Goal: Task Accomplishment & Management: Manage account settings

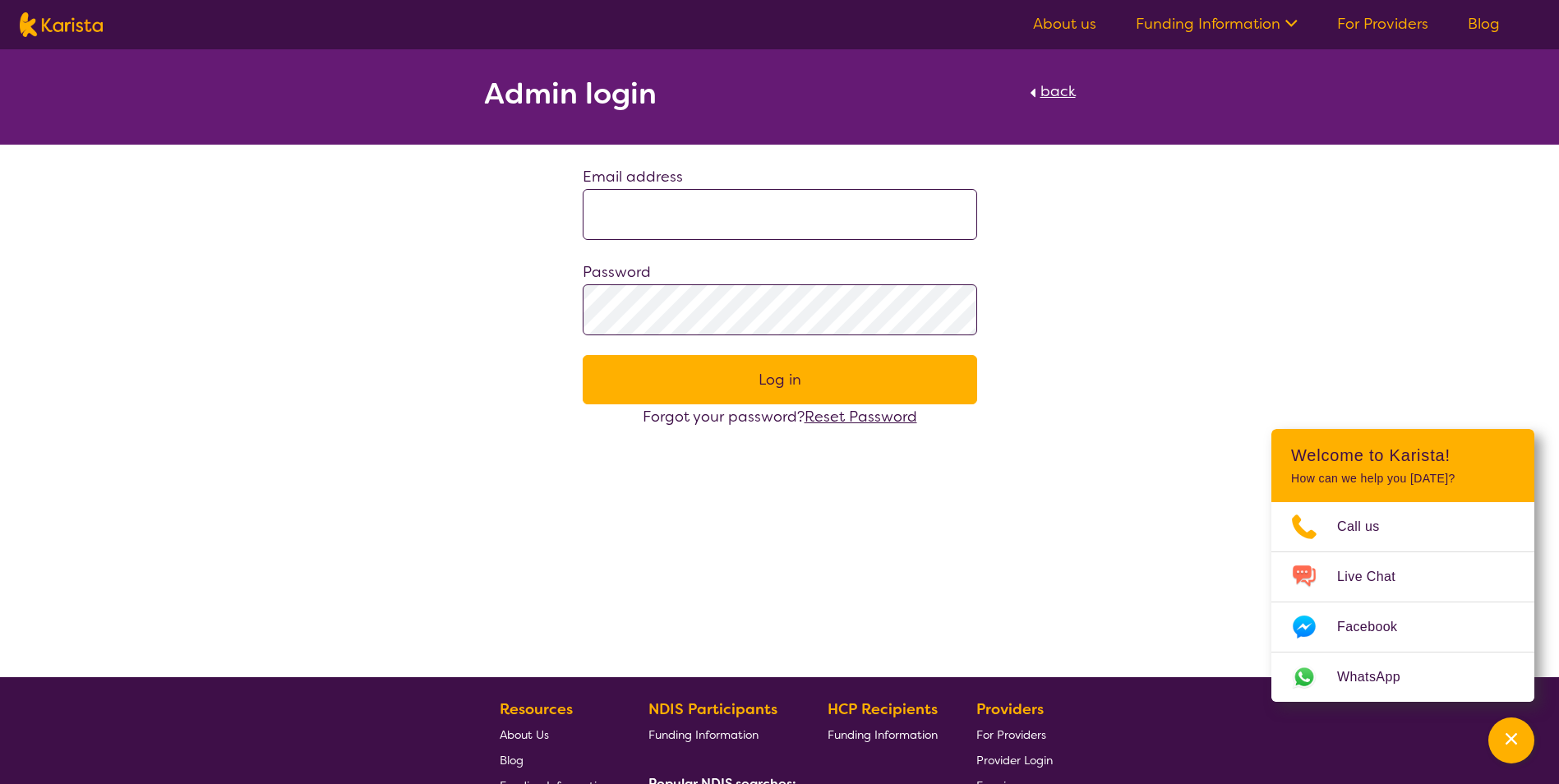
click at [662, 205] on input at bounding box center [780, 214] width 394 height 51
paste input "**********"
type input "**********"
click at [790, 380] on button "Log in" at bounding box center [780, 379] width 394 height 49
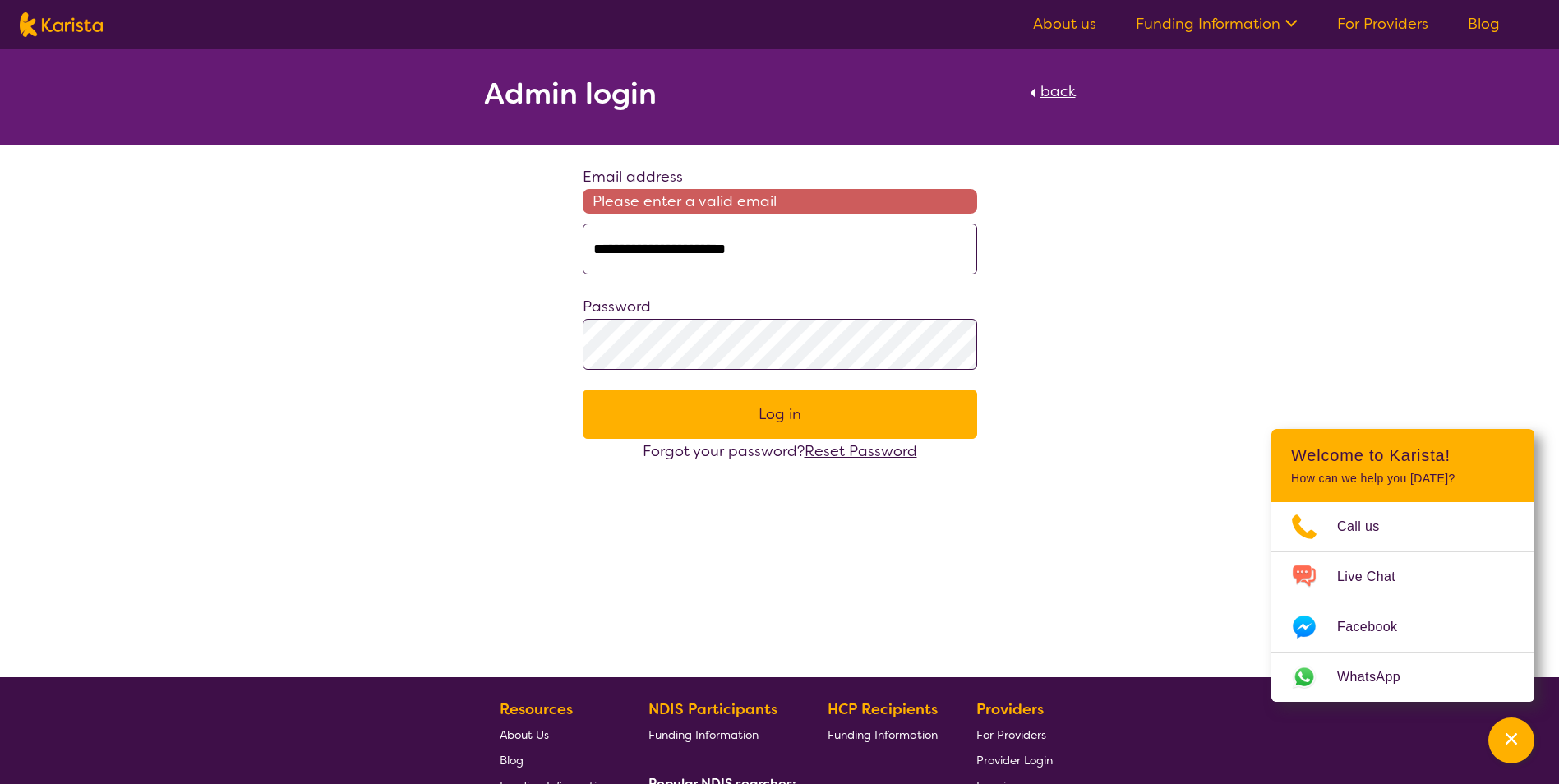
click at [817, 245] on input "**********" at bounding box center [780, 249] width 394 height 51
click at [535, 357] on div "**********" at bounding box center [779, 256] width 1559 height 414
click at [583, 389] on button "Log in" at bounding box center [780, 413] width 394 height 49
click at [807, 242] on input "**********" at bounding box center [780, 249] width 394 height 51
drag, startPoint x: 797, startPoint y: 258, endPoint x: 523, endPoint y: 265, distance: 274.1
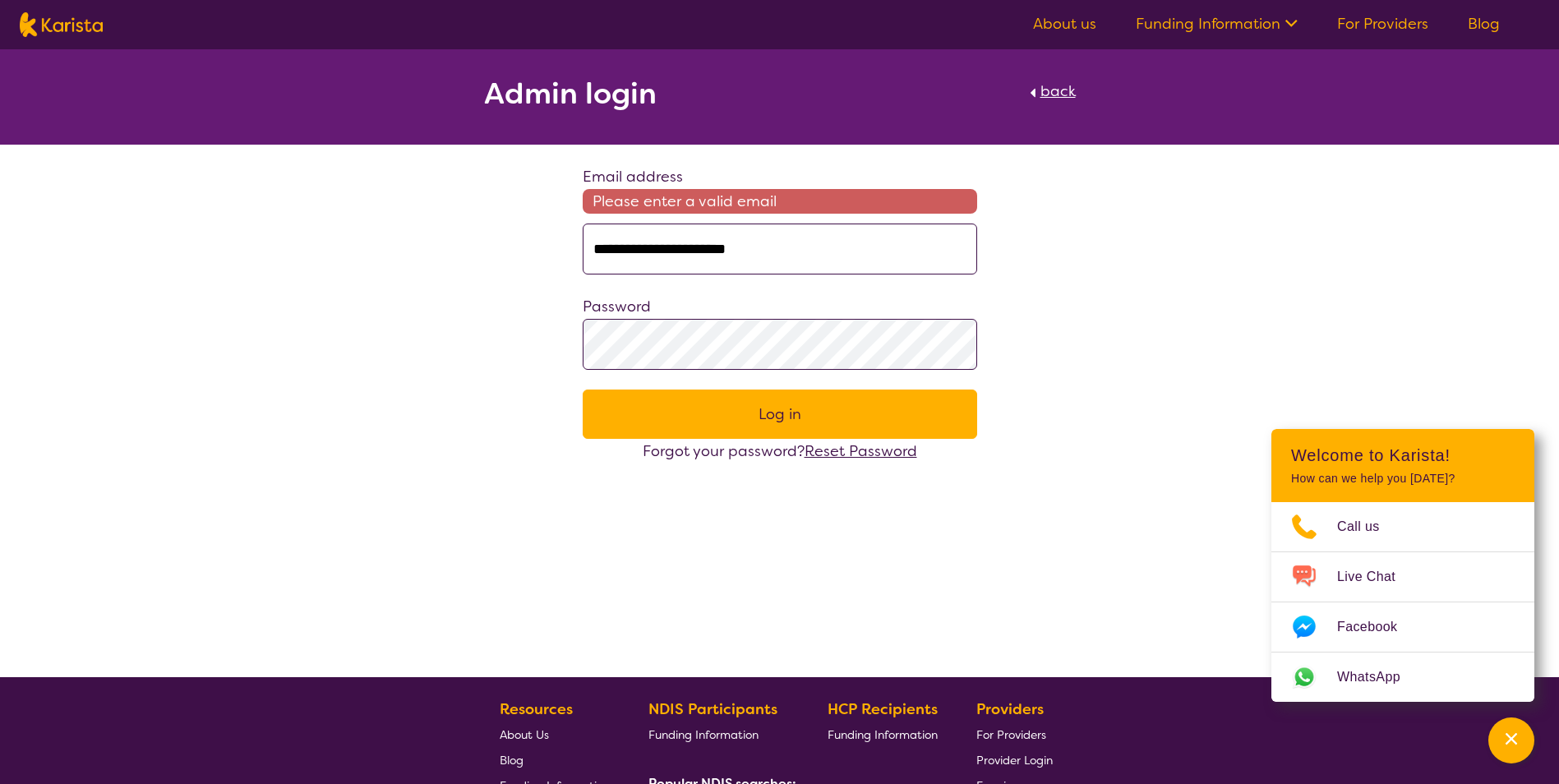
click at [523, 265] on div "**********" at bounding box center [779, 256] width 1559 height 414
type input "**********"
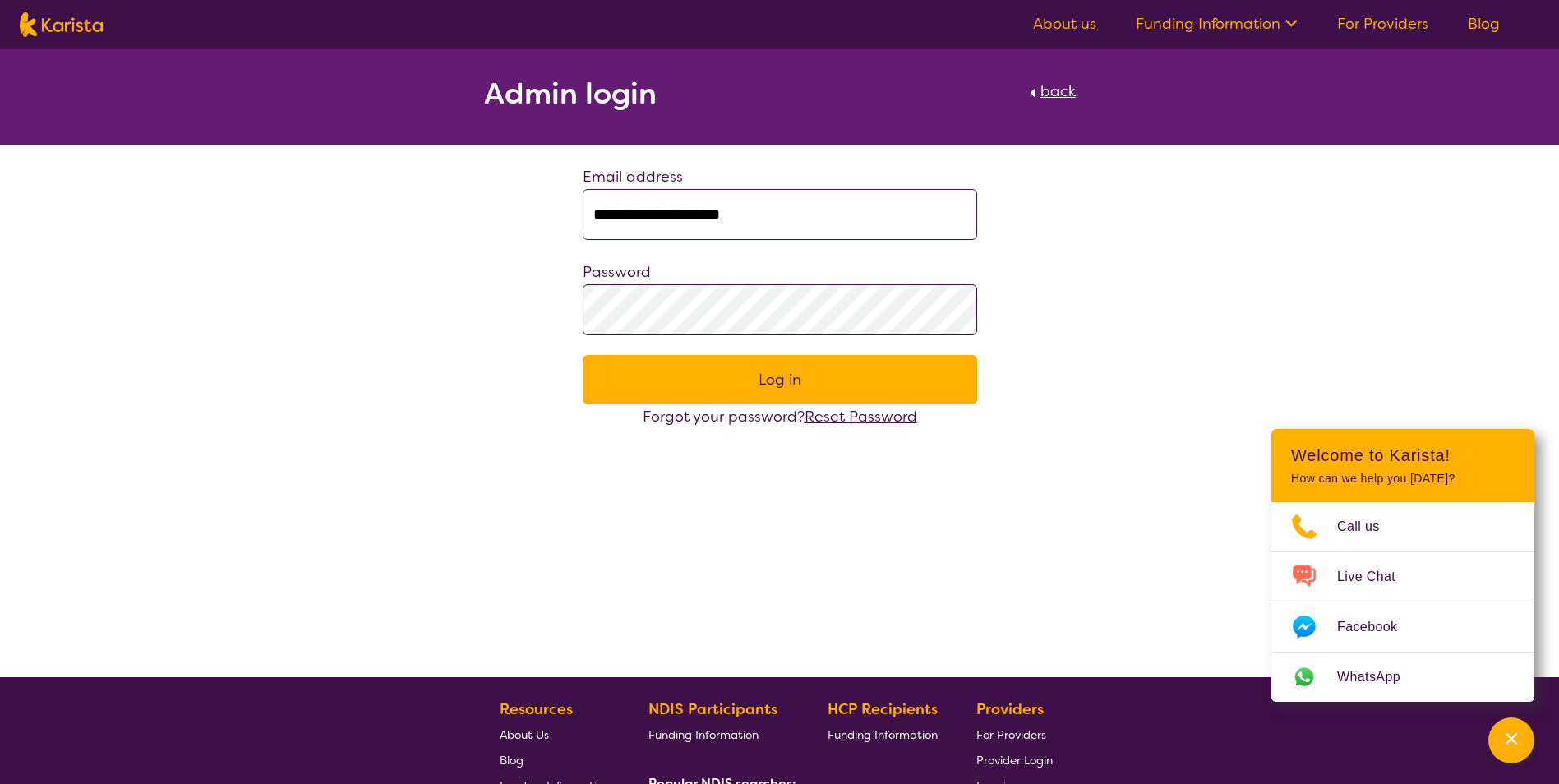
click at [583, 355] on button "Log in" at bounding box center [780, 379] width 394 height 49
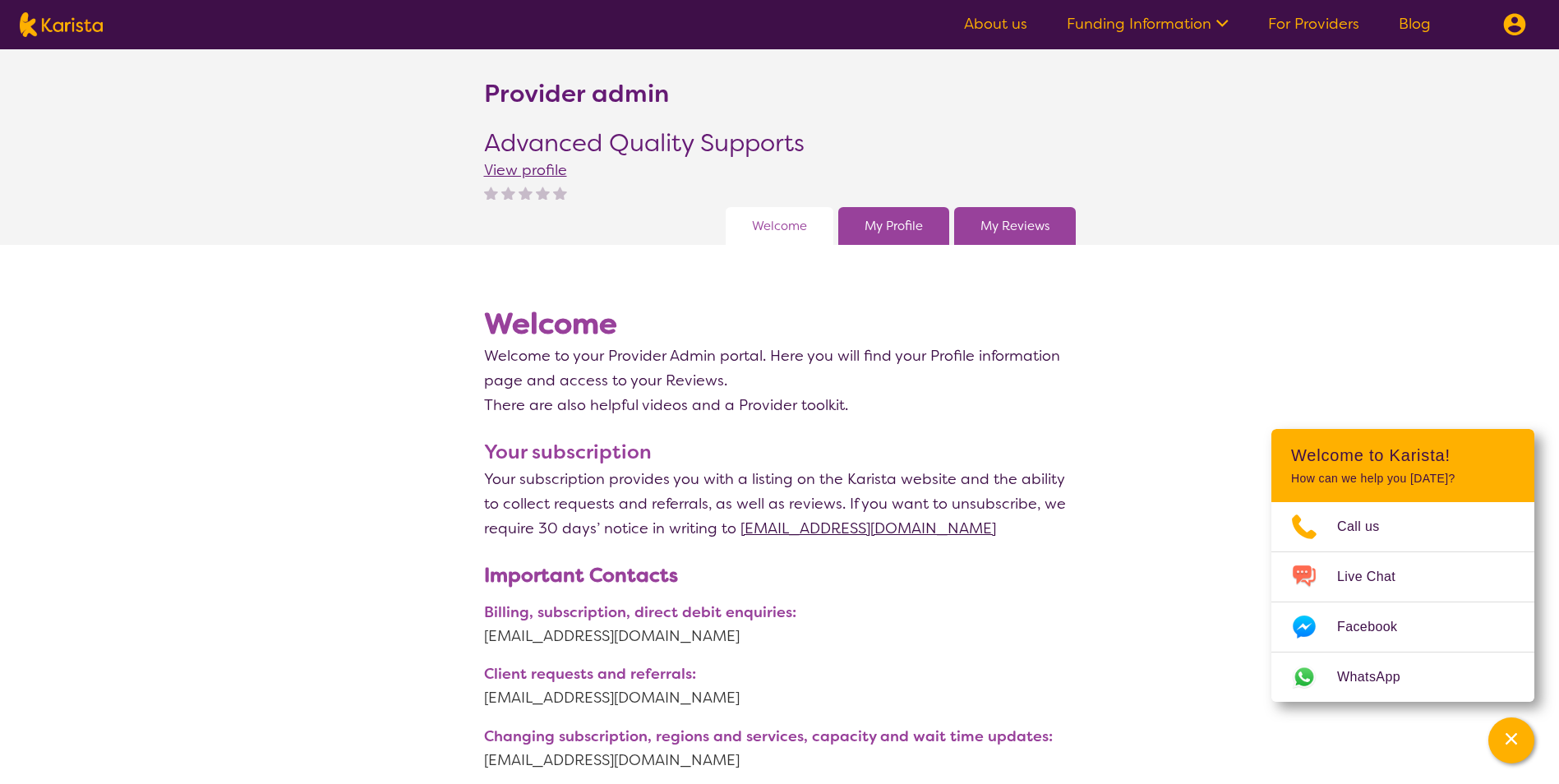
click at [513, 172] on span "View profile" at bounding box center [525, 170] width 83 height 20
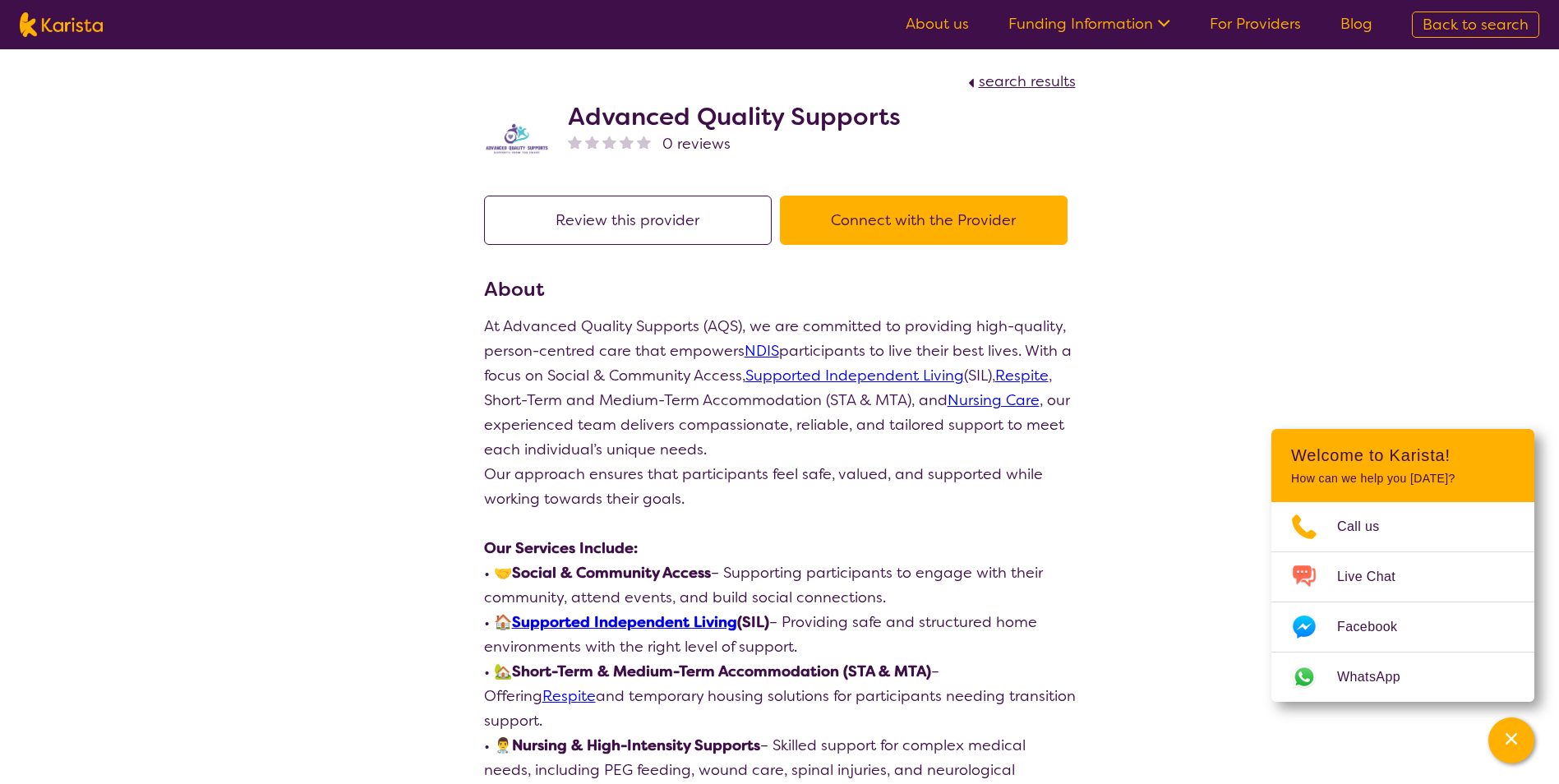
click at [1031, 86] on span "search results" at bounding box center [1027, 81] width 97 height 20
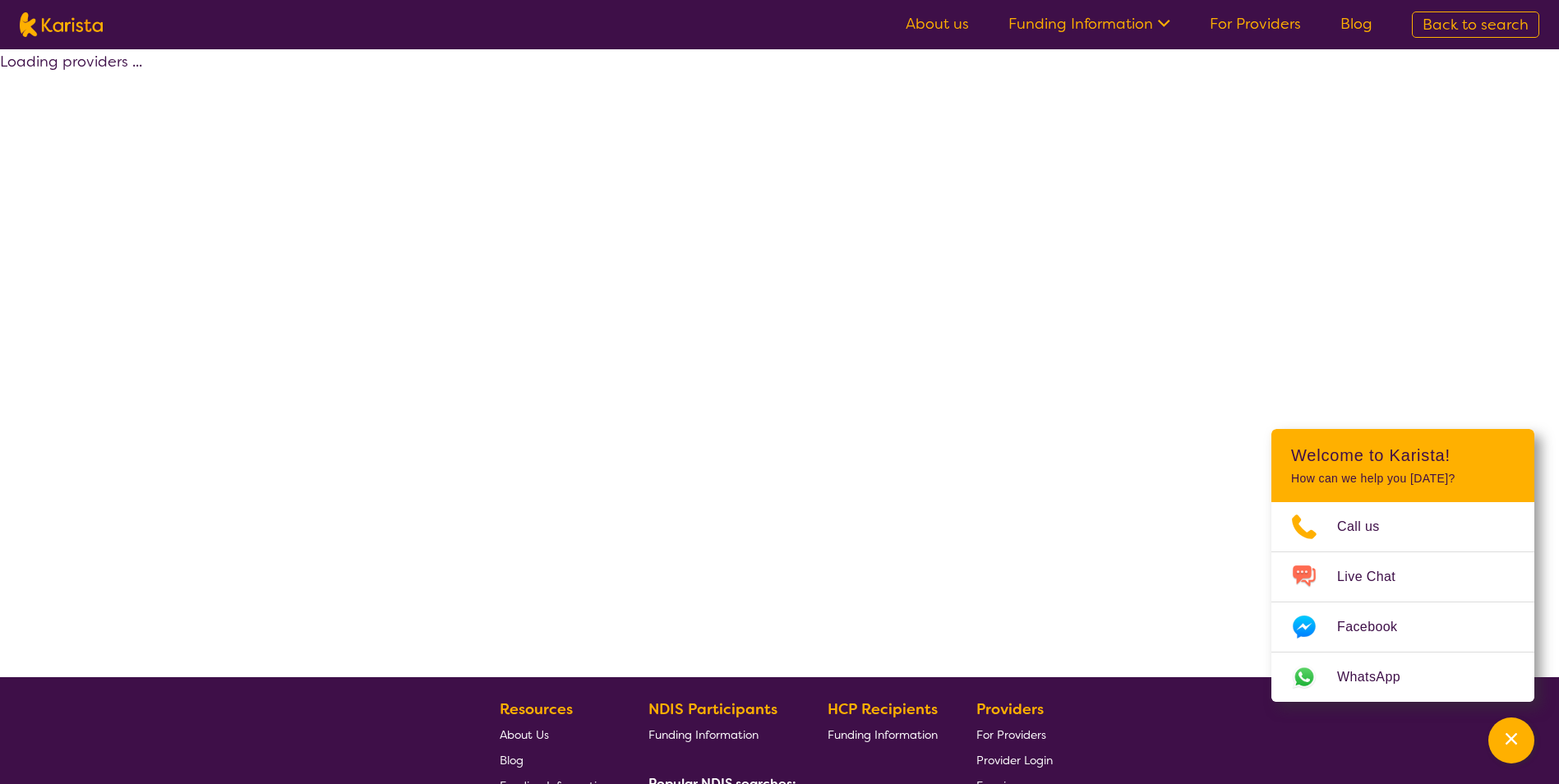
select select "by_score"
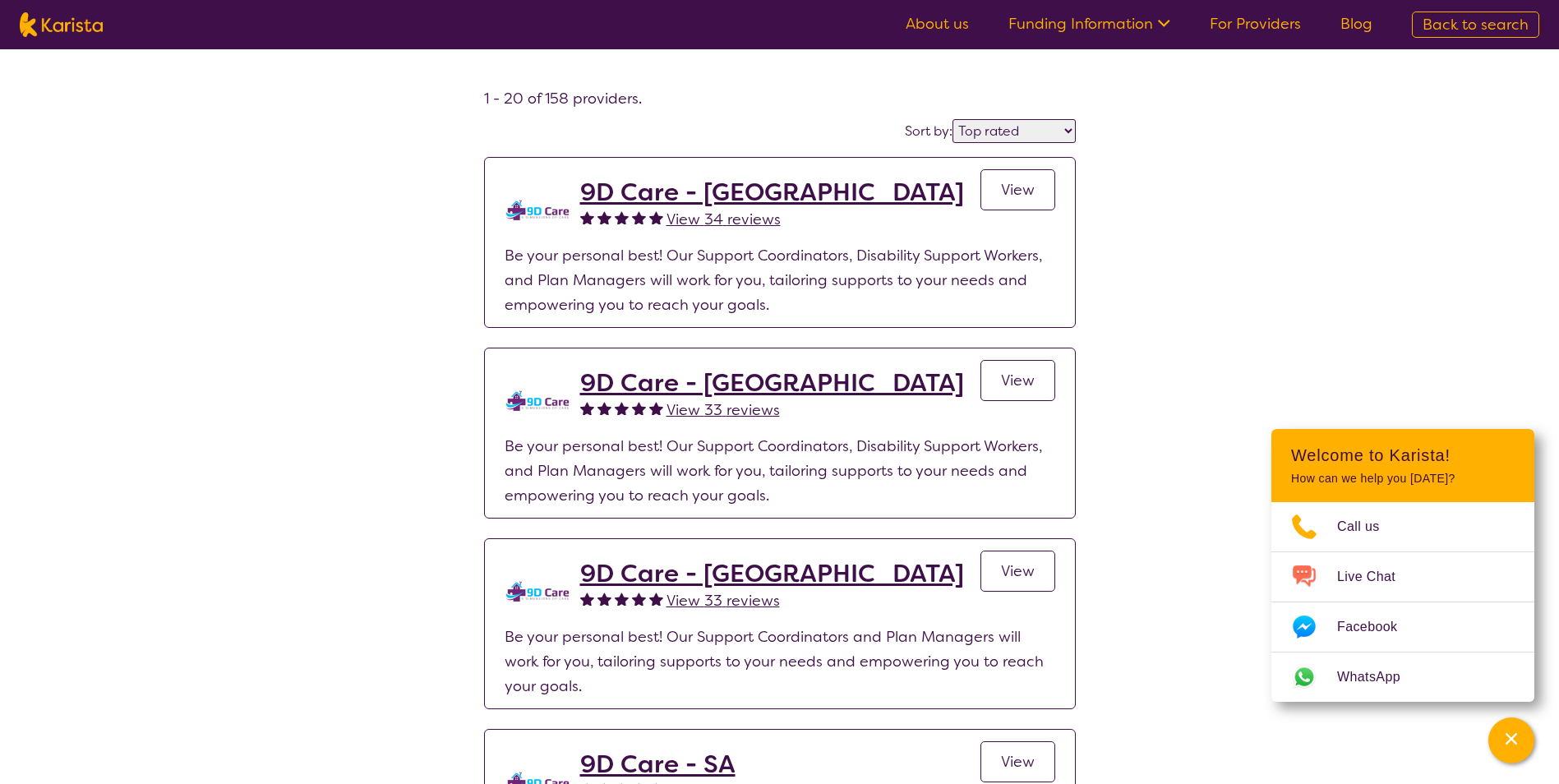
click at [931, 22] on link "About us" at bounding box center [937, 24] width 63 height 20
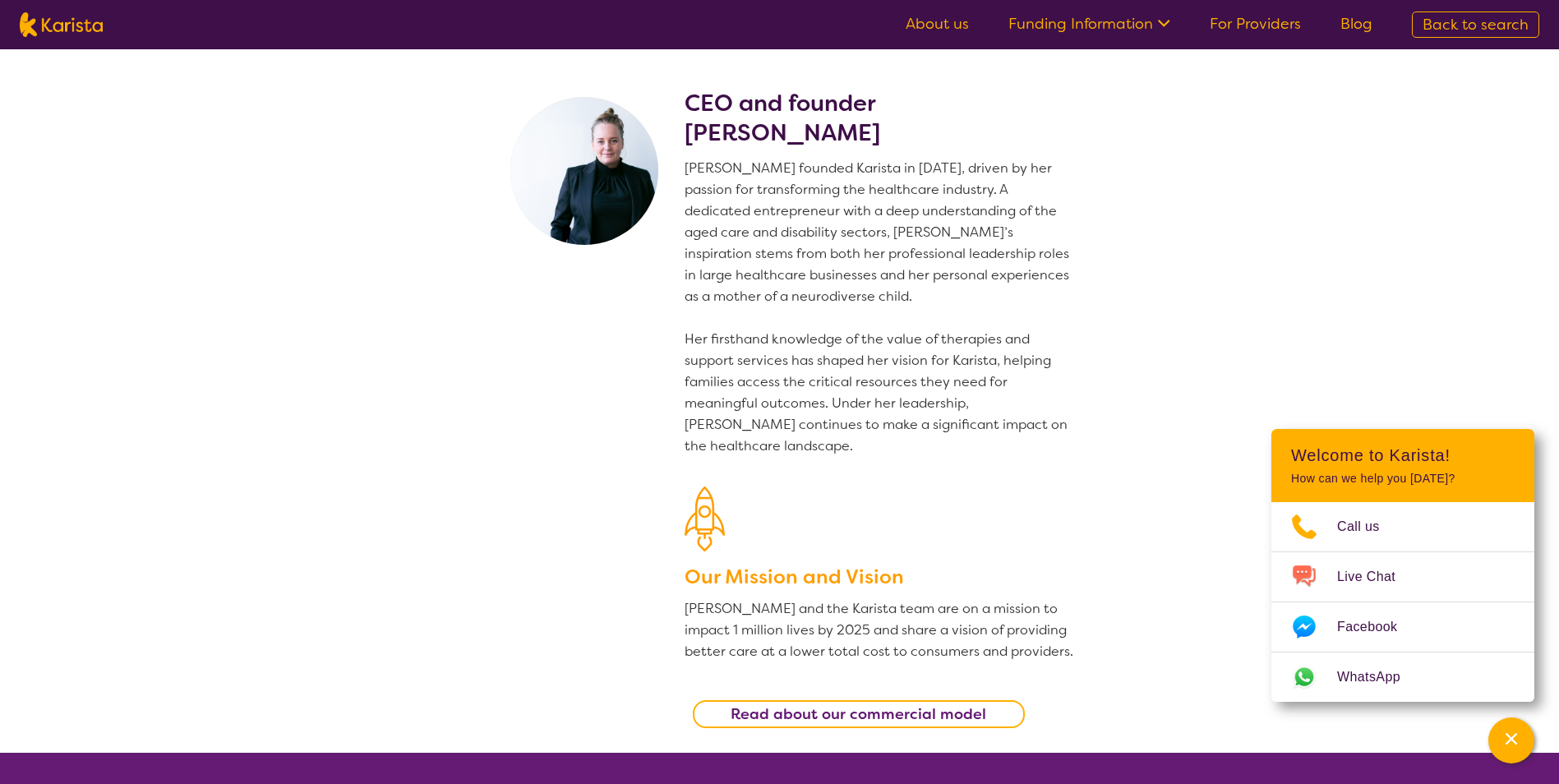
click at [1413, 20] on link "Back to search" at bounding box center [1475, 25] width 127 height 27
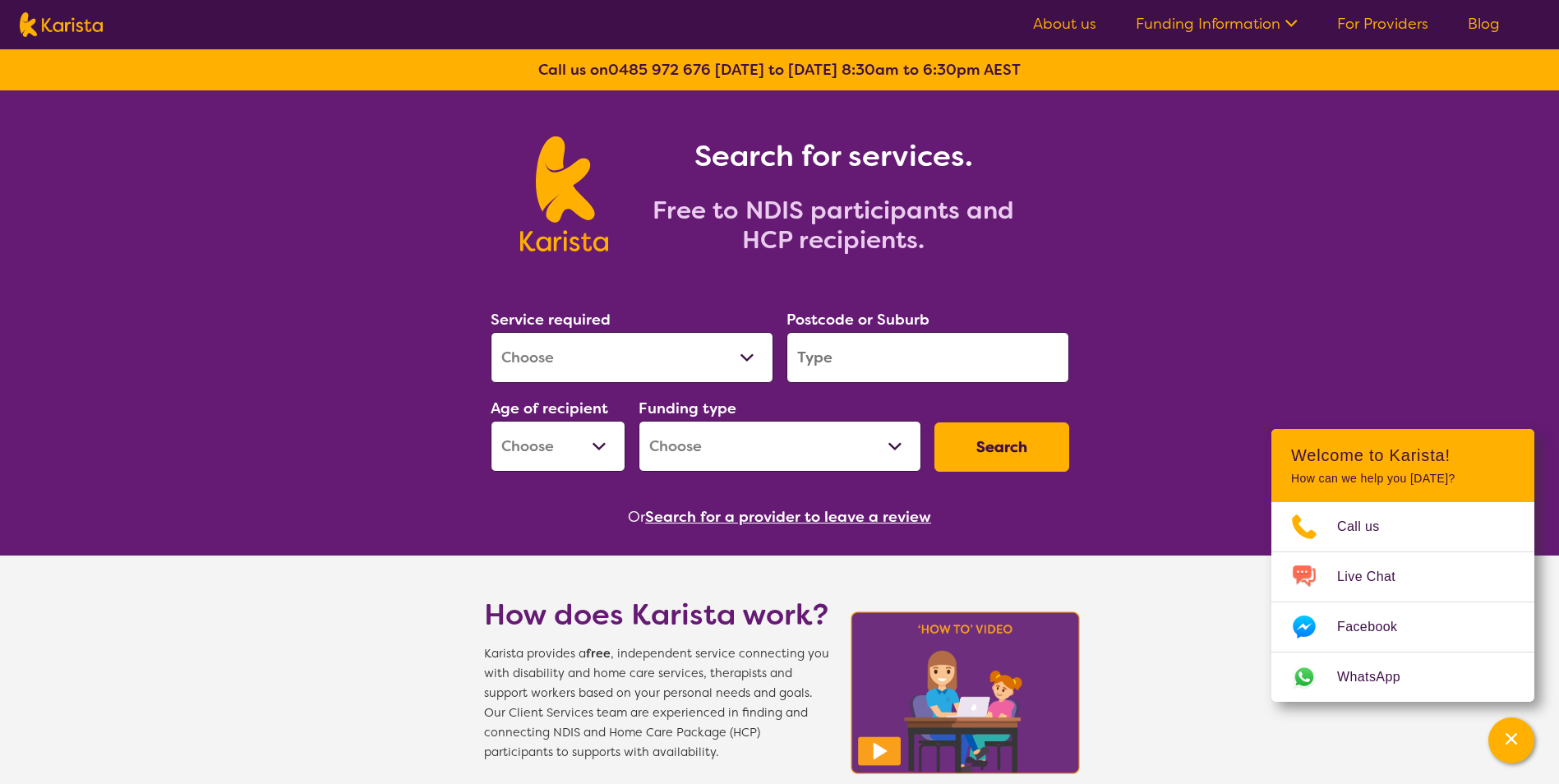
click at [48, 29] on img at bounding box center [62, 25] width 83 height 25
click at [1378, 24] on link "For Providers" at bounding box center [1383, 24] width 91 height 20
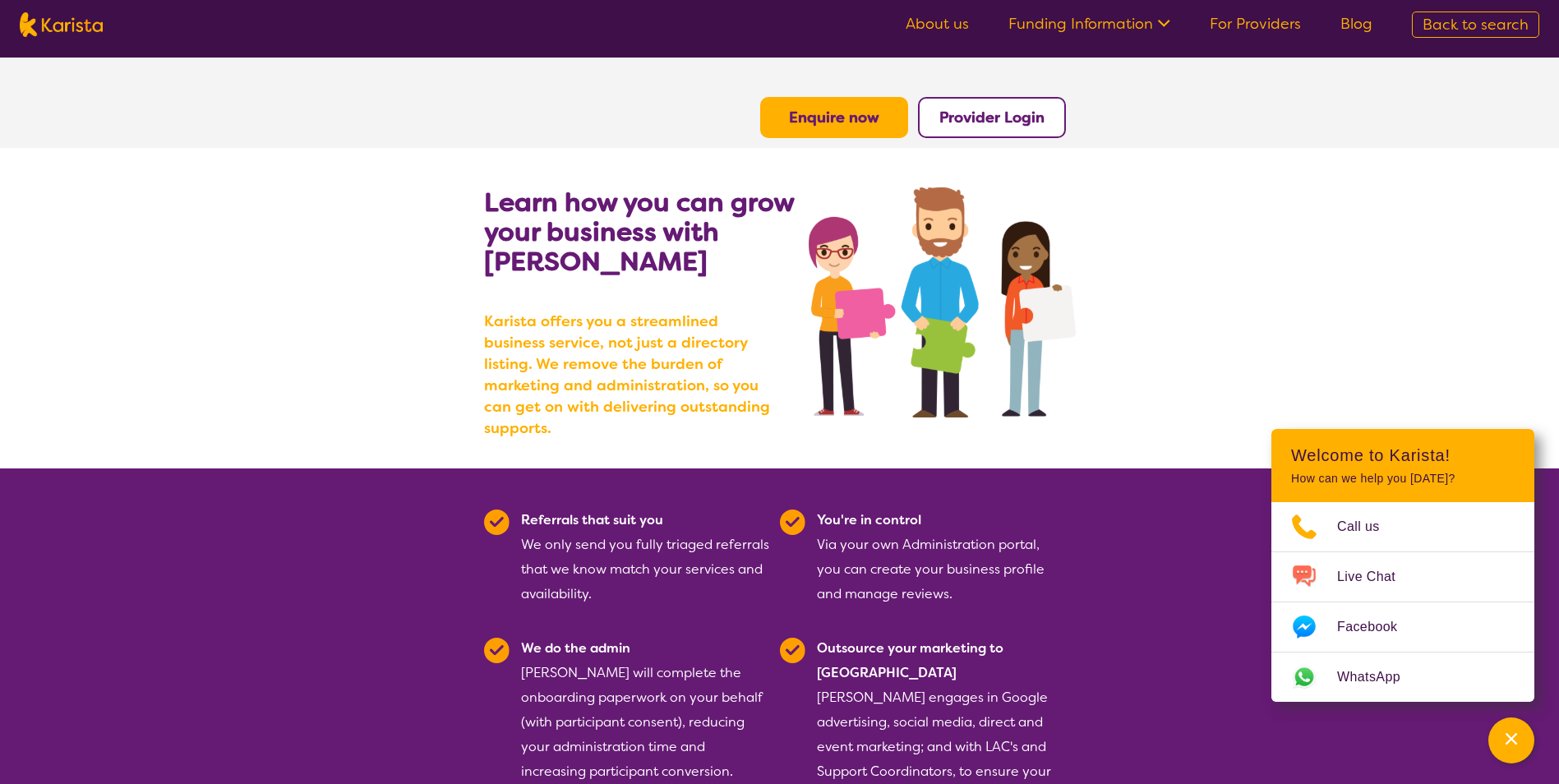
click at [1438, 32] on span "Back to search" at bounding box center [1474, 25] width 106 height 20
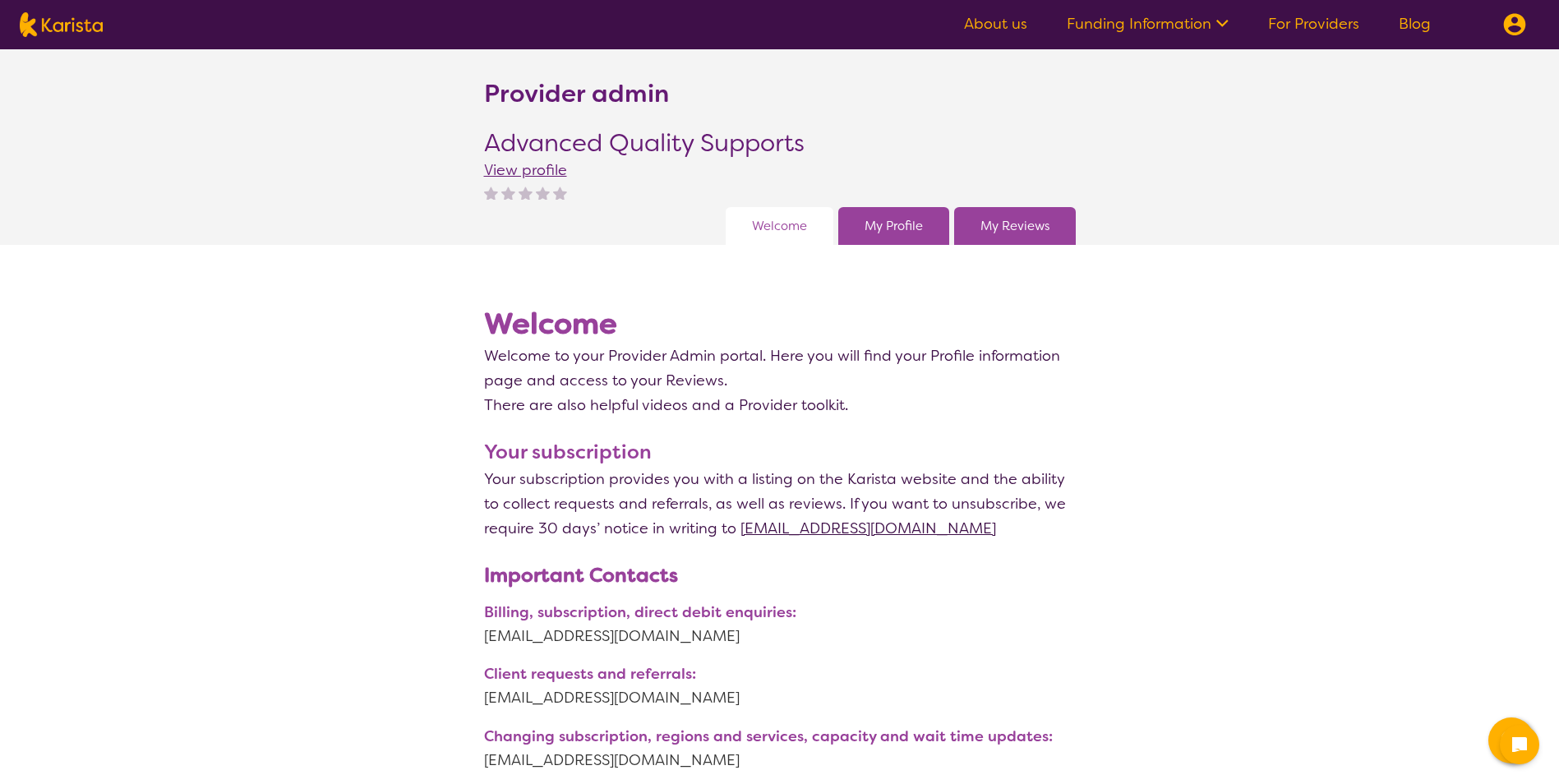
click at [915, 220] on link "My Profile" at bounding box center [894, 226] width 58 height 25
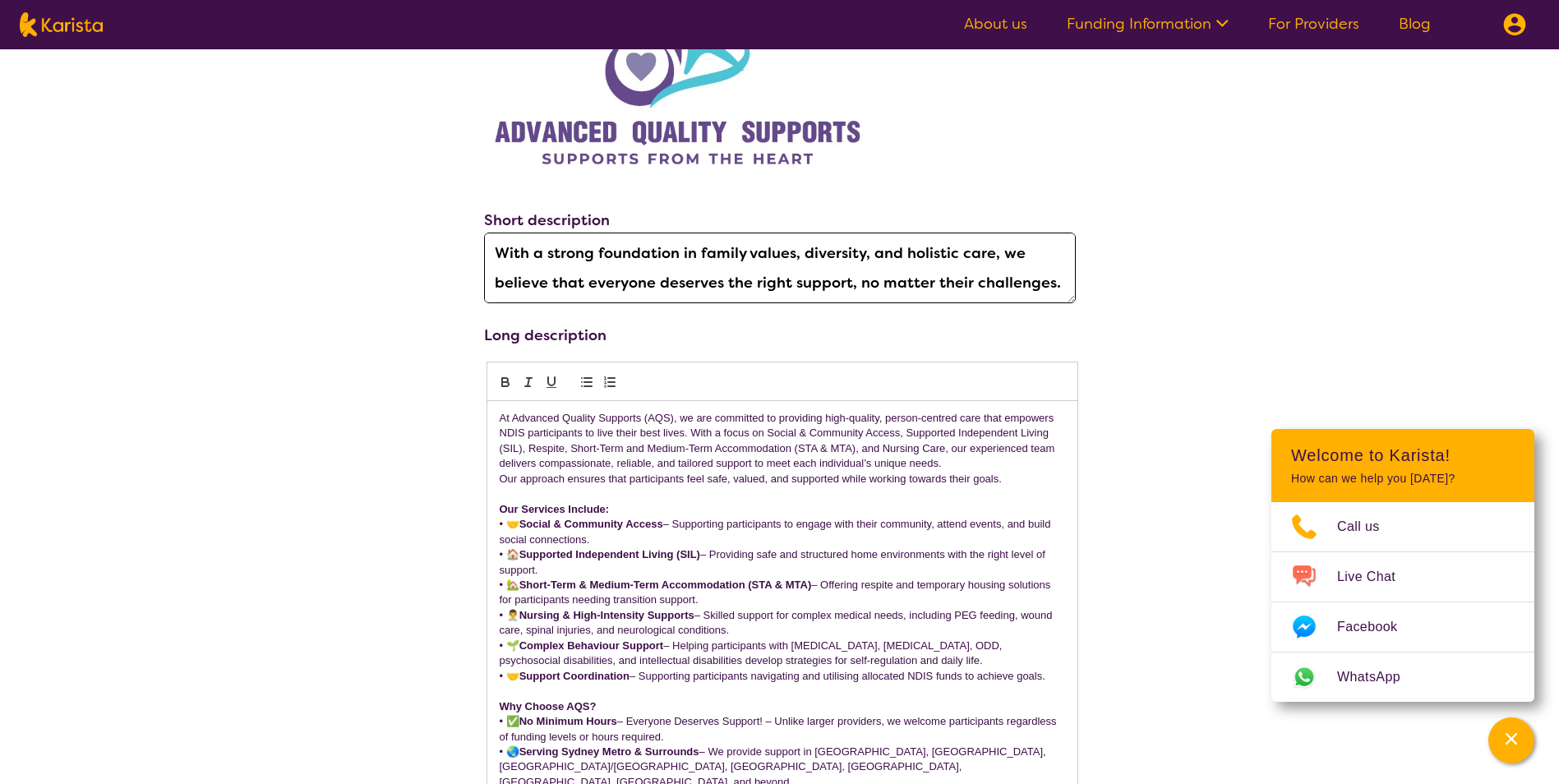
scroll to position [575, 0]
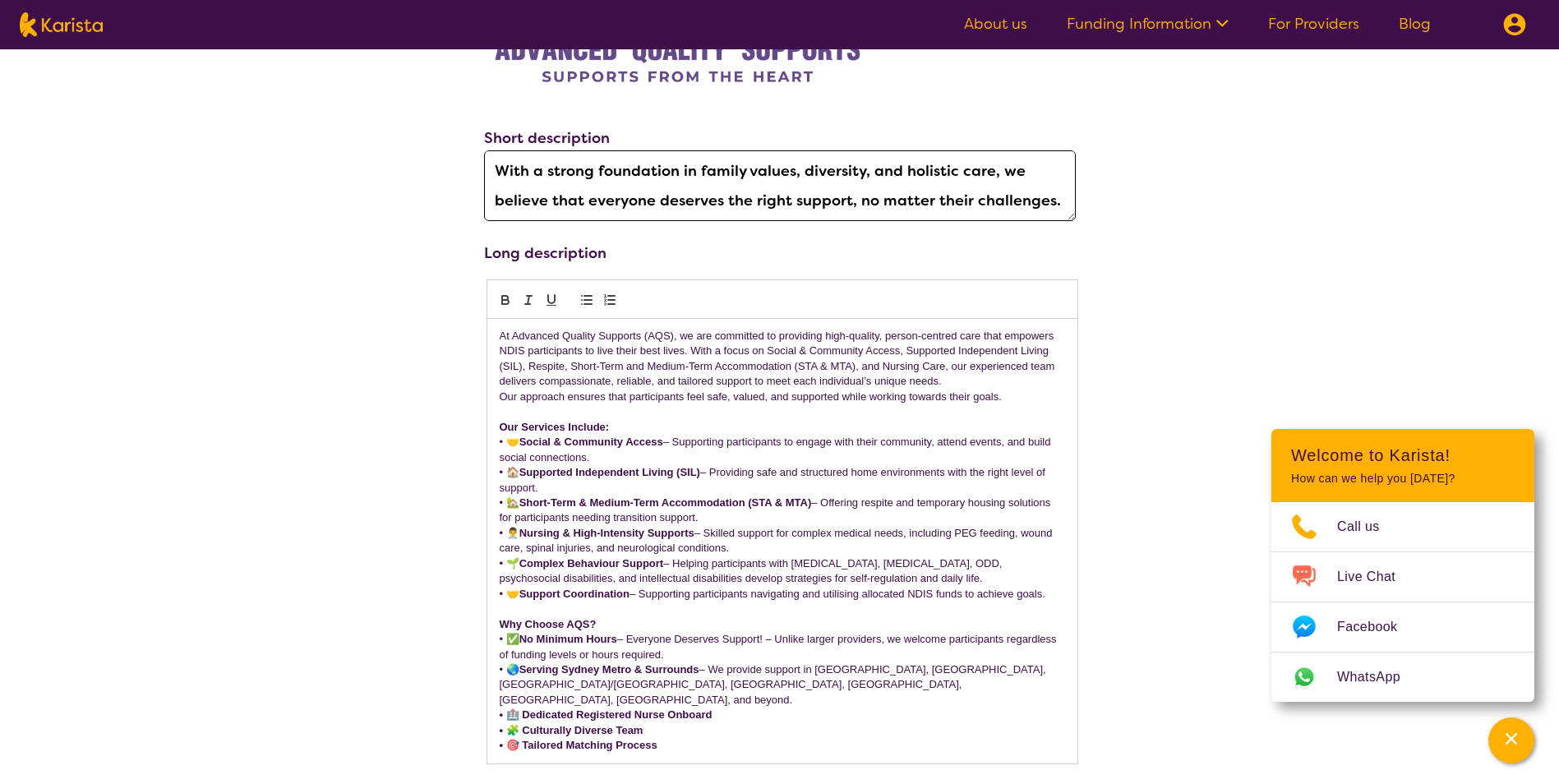
drag, startPoint x: 625, startPoint y: 422, endPoint x: 665, endPoint y: 421, distance: 40.0
click at [629, 422] on p "Our Services Include:" at bounding box center [782, 427] width 565 height 15
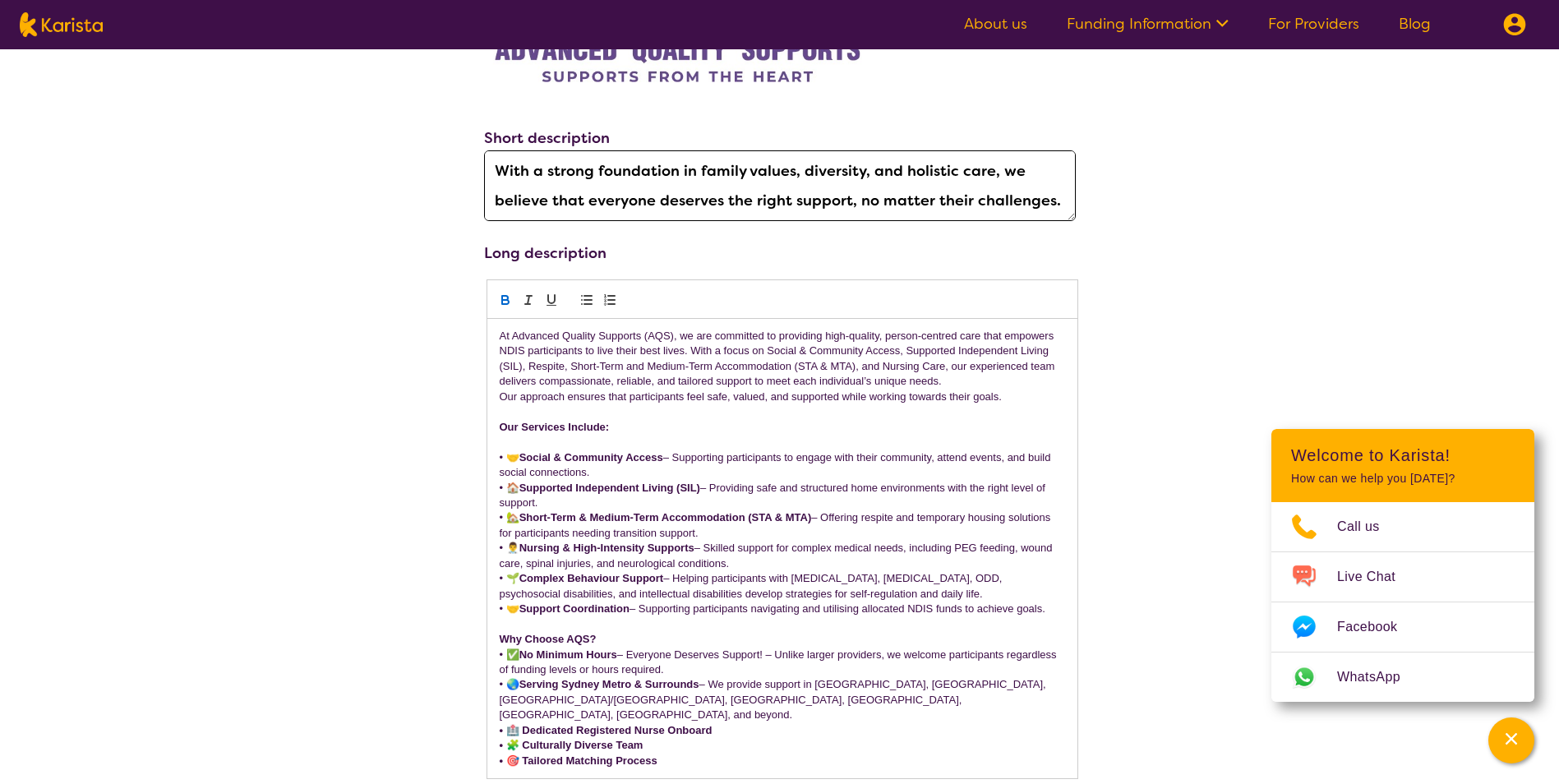
click at [642, 634] on p "Why Choose AQS?" at bounding box center [782, 639] width 565 height 15
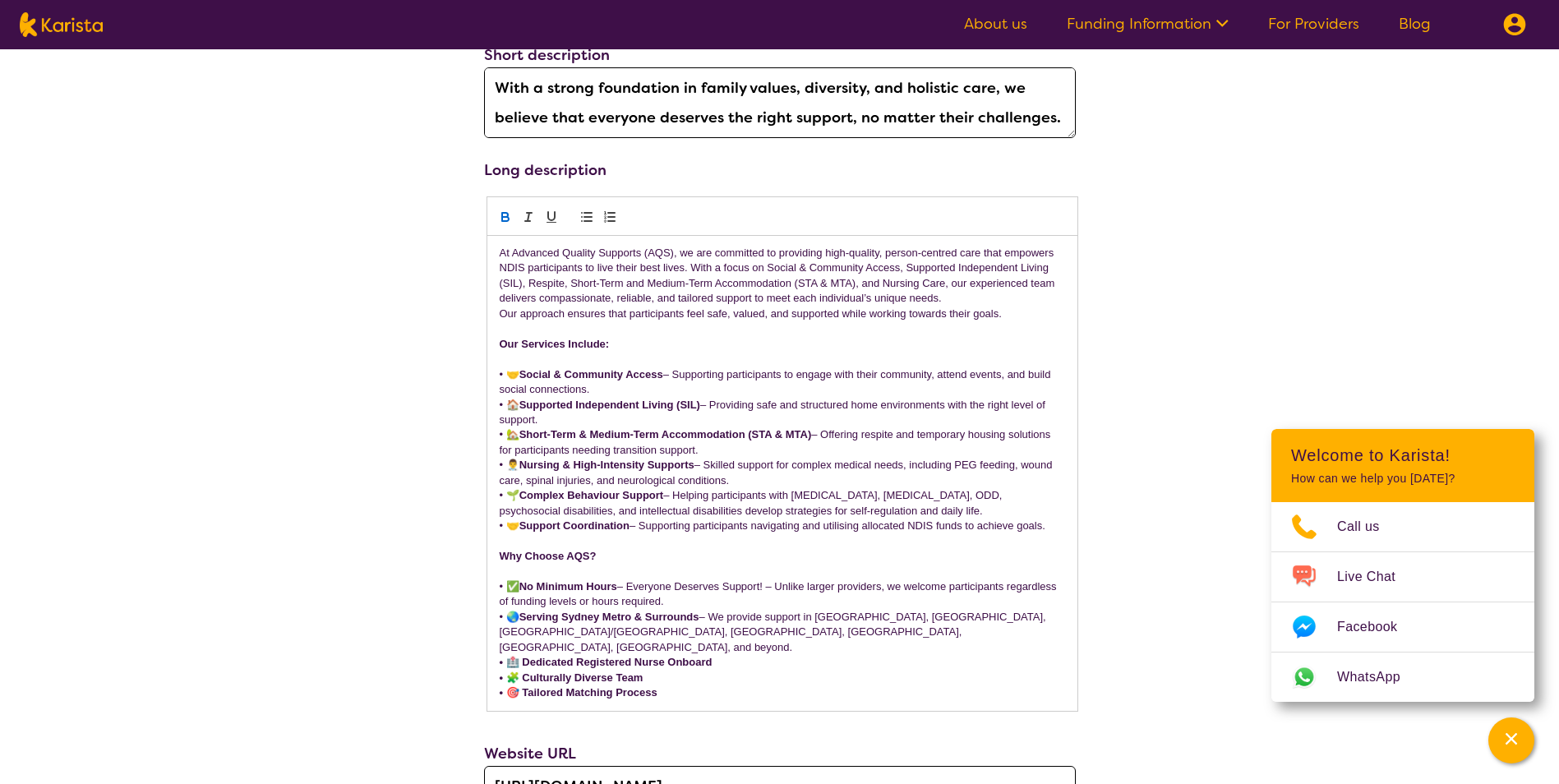
scroll to position [658, 0]
click at [763, 671] on p "• 🧩 Culturally Diverse Team" at bounding box center [782, 678] width 565 height 15
click at [742, 686] on p "• 🎯 Tailored Matching Process" at bounding box center [782, 693] width 565 height 15
drag, startPoint x: 683, startPoint y: 679, endPoint x: 491, endPoint y: 684, distance: 192.1
click at [491, 684] on div "At Advanced Quality Supports (AQS), we are committed to providing high-quality,…" at bounding box center [782, 481] width 590 height 490
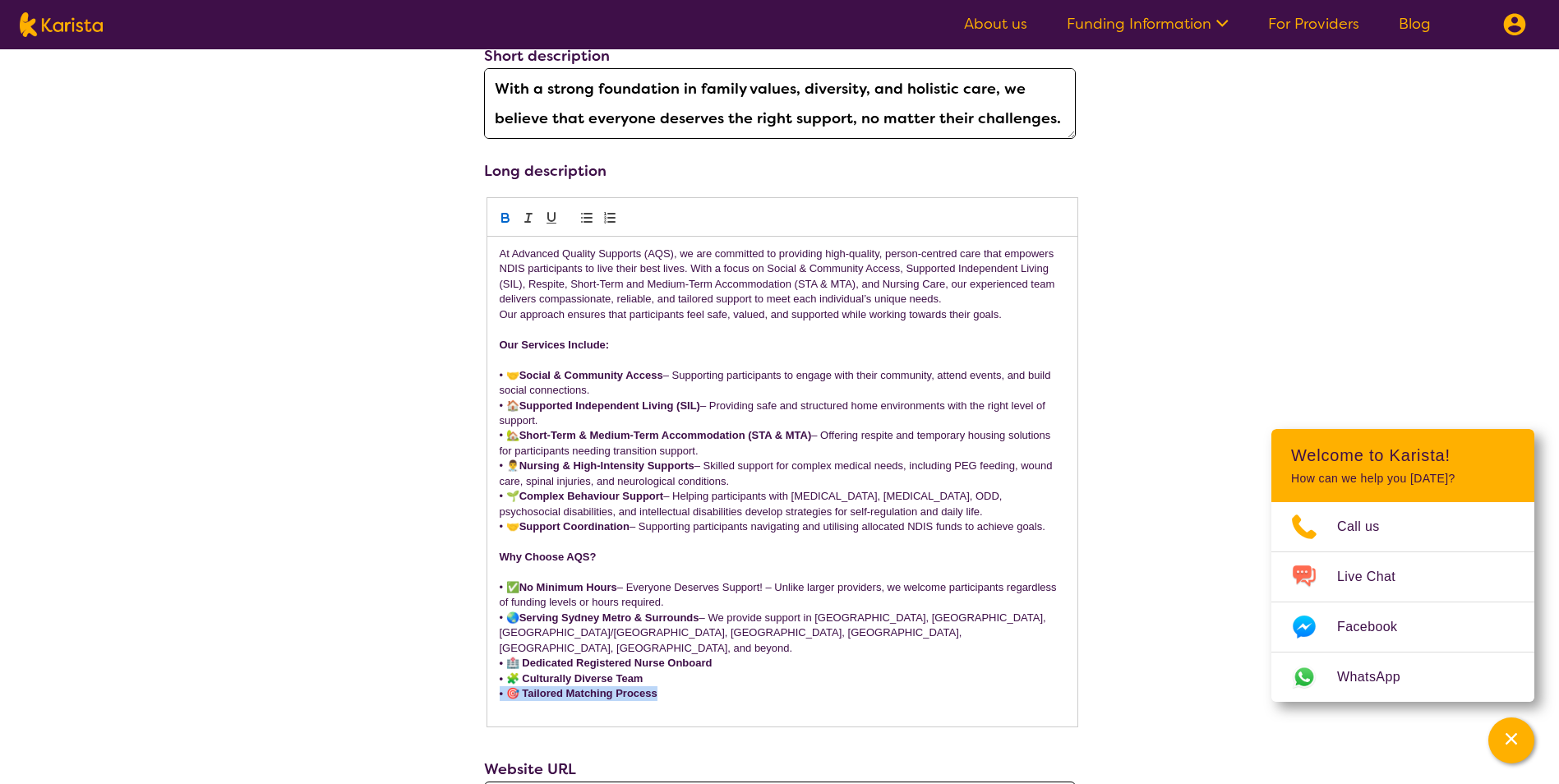
copy strong "• 🎯 Tailored Matching Process"
click at [512, 702] on div "At Advanced Quality Supports (AQS), we are committed to providing high-quality,…" at bounding box center [782, 481] width 590 height 490
click at [515, 702] on p "• 🎯 Tailored Matching Process" at bounding box center [782, 709] width 565 height 15
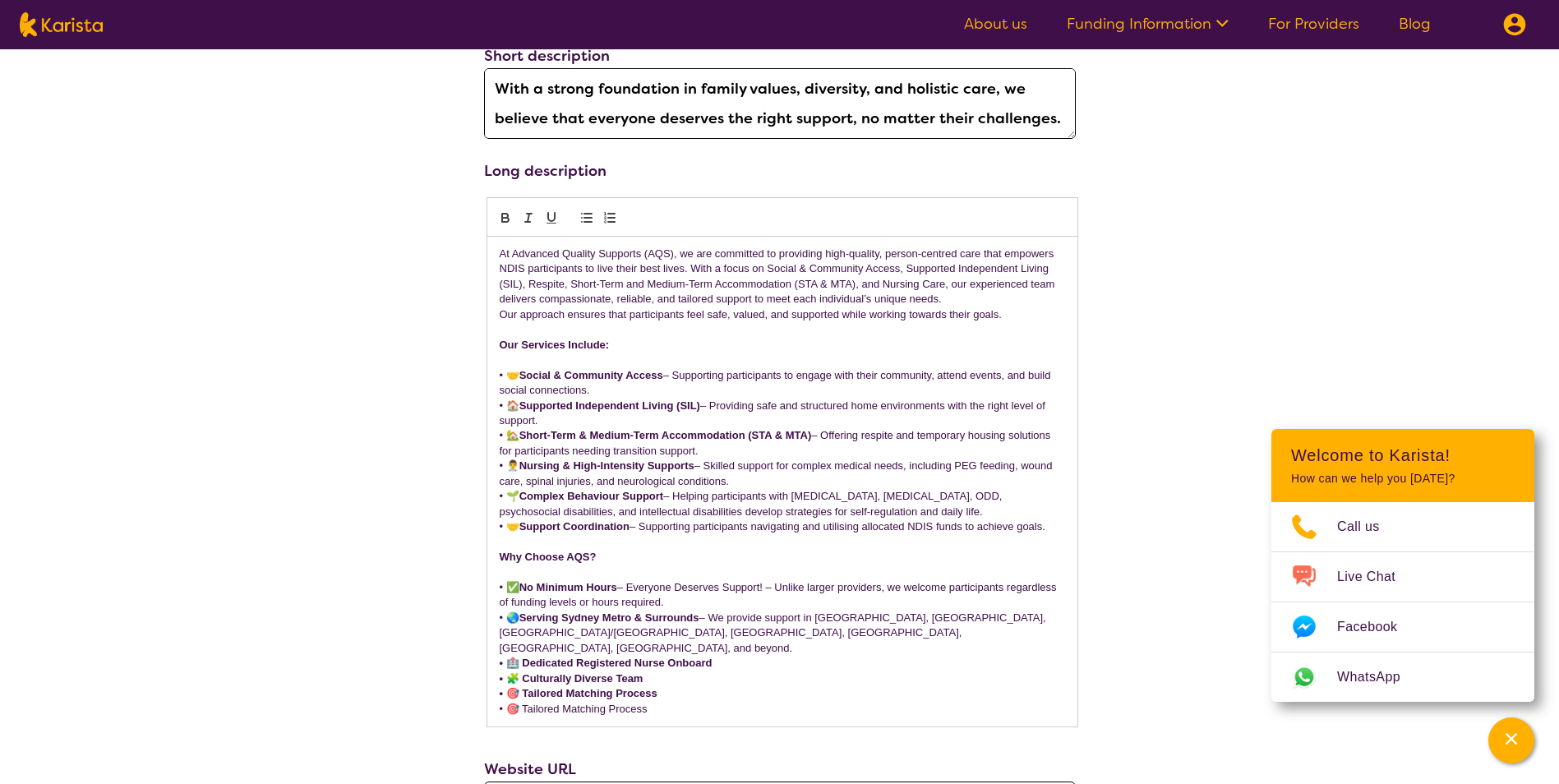
click at [512, 702] on p "• 🎯 Tailored Matching Process" at bounding box center [782, 709] width 565 height 15
drag, startPoint x: 648, startPoint y: 693, endPoint x: 530, endPoint y: 689, distance: 118.1
click at [520, 702] on p "•✨Tailored Matching Process" at bounding box center [782, 709] width 565 height 15
click at [506, 702] on p "•✨" at bounding box center [782, 709] width 565 height 15
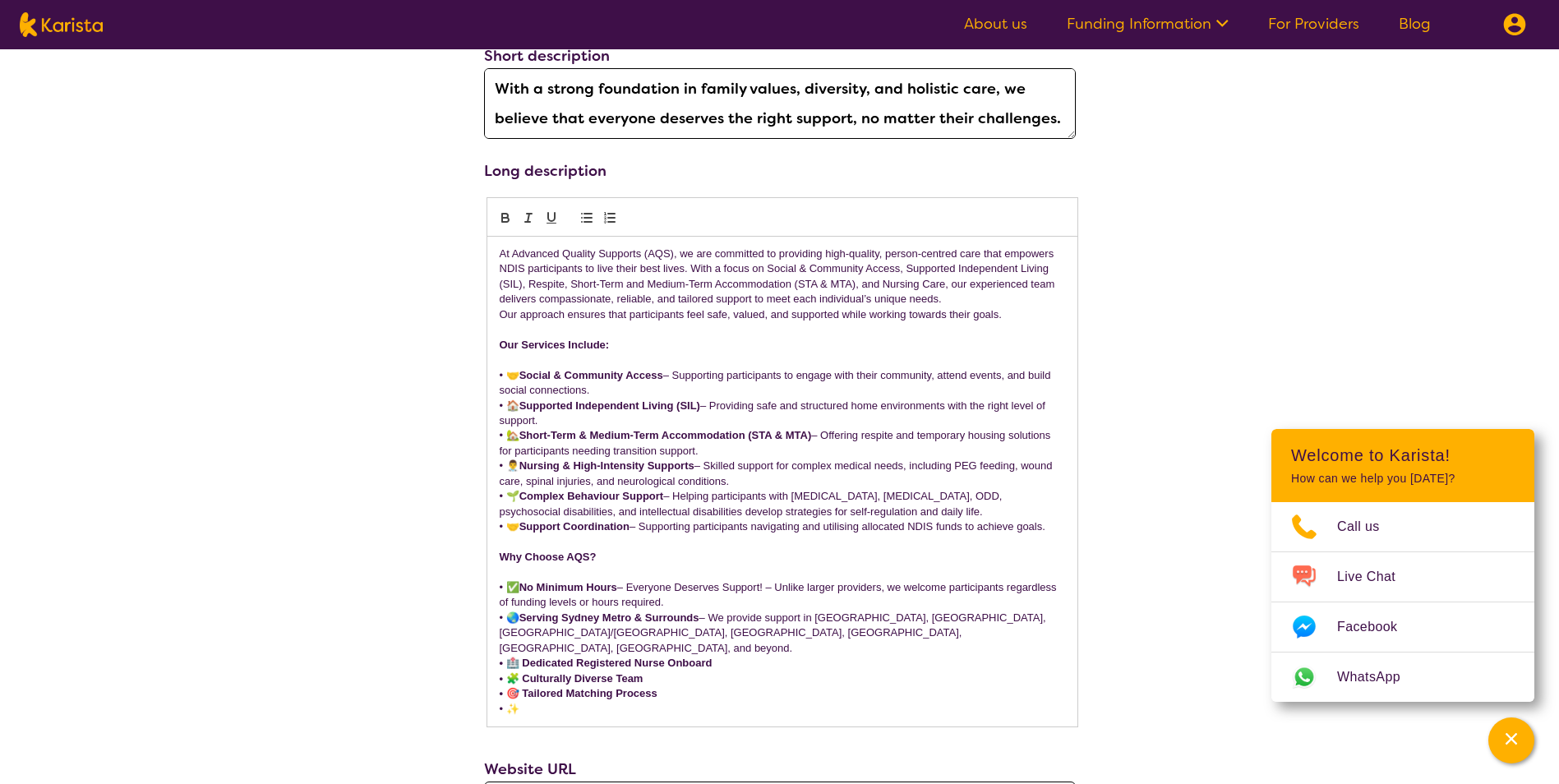
click at [530, 702] on p "• ✨" at bounding box center [782, 709] width 565 height 15
drag, startPoint x: 528, startPoint y: 704, endPoint x: 473, endPoint y: 698, distance: 55.3
click at [476, 700] on div "**********" at bounding box center [779, 545] width 618 height 1837
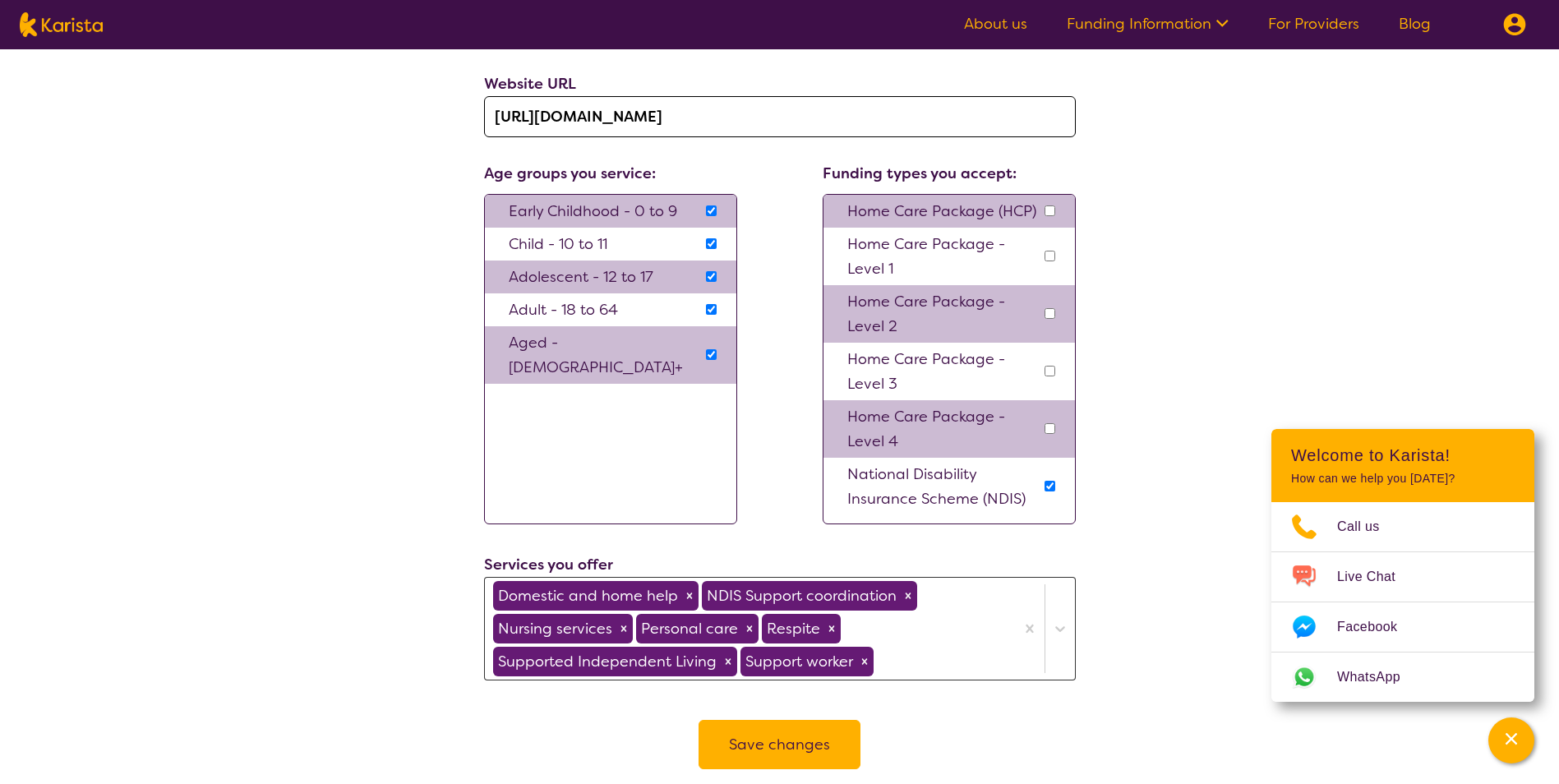
scroll to position [1397, 0]
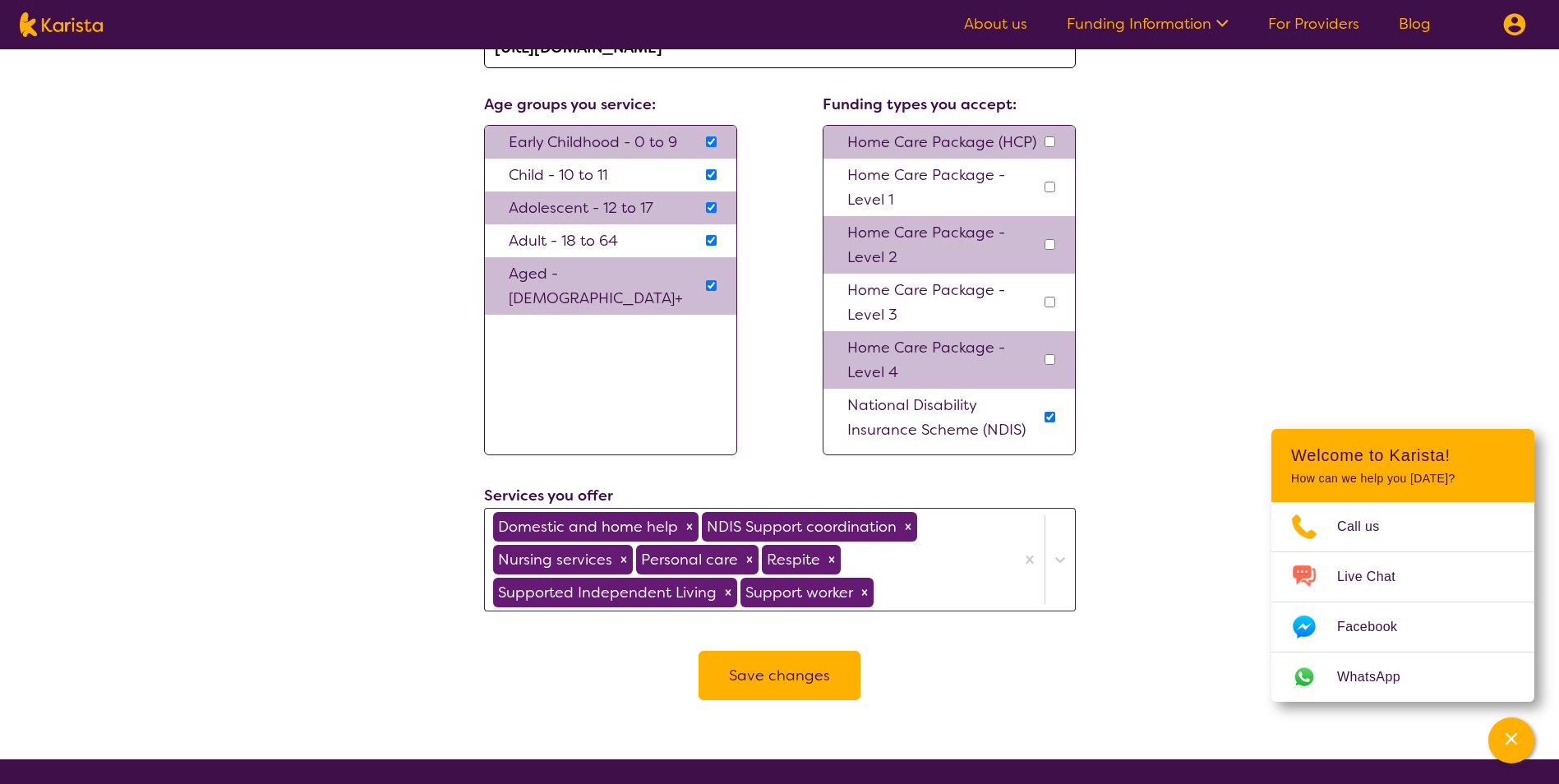
click at [789, 656] on button "Save changes" at bounding box center [779, 675] width 162 height 49
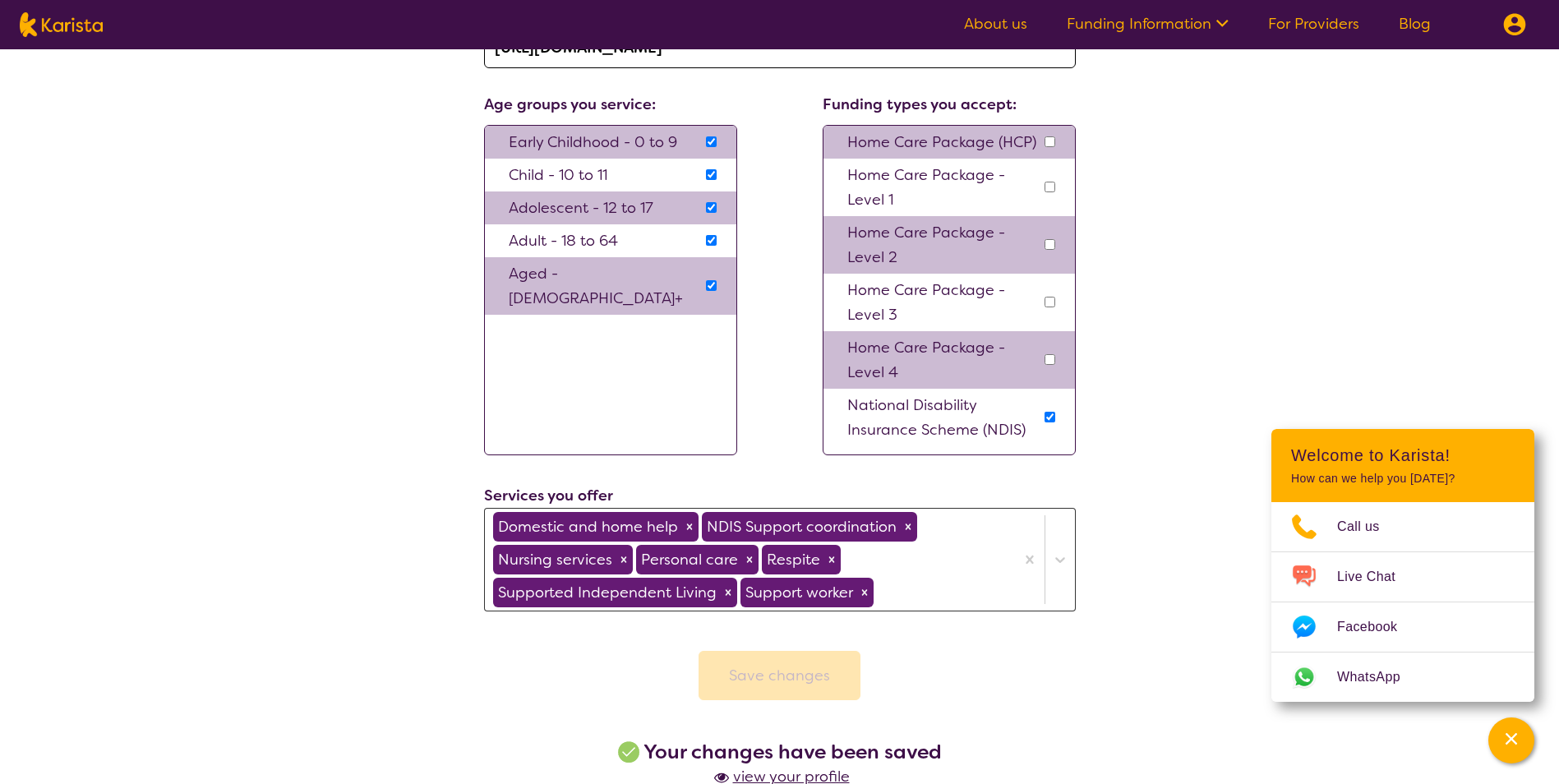
click at [782, 767] on span "view your profile" at bounding box center [780, 777] width 140 height 20
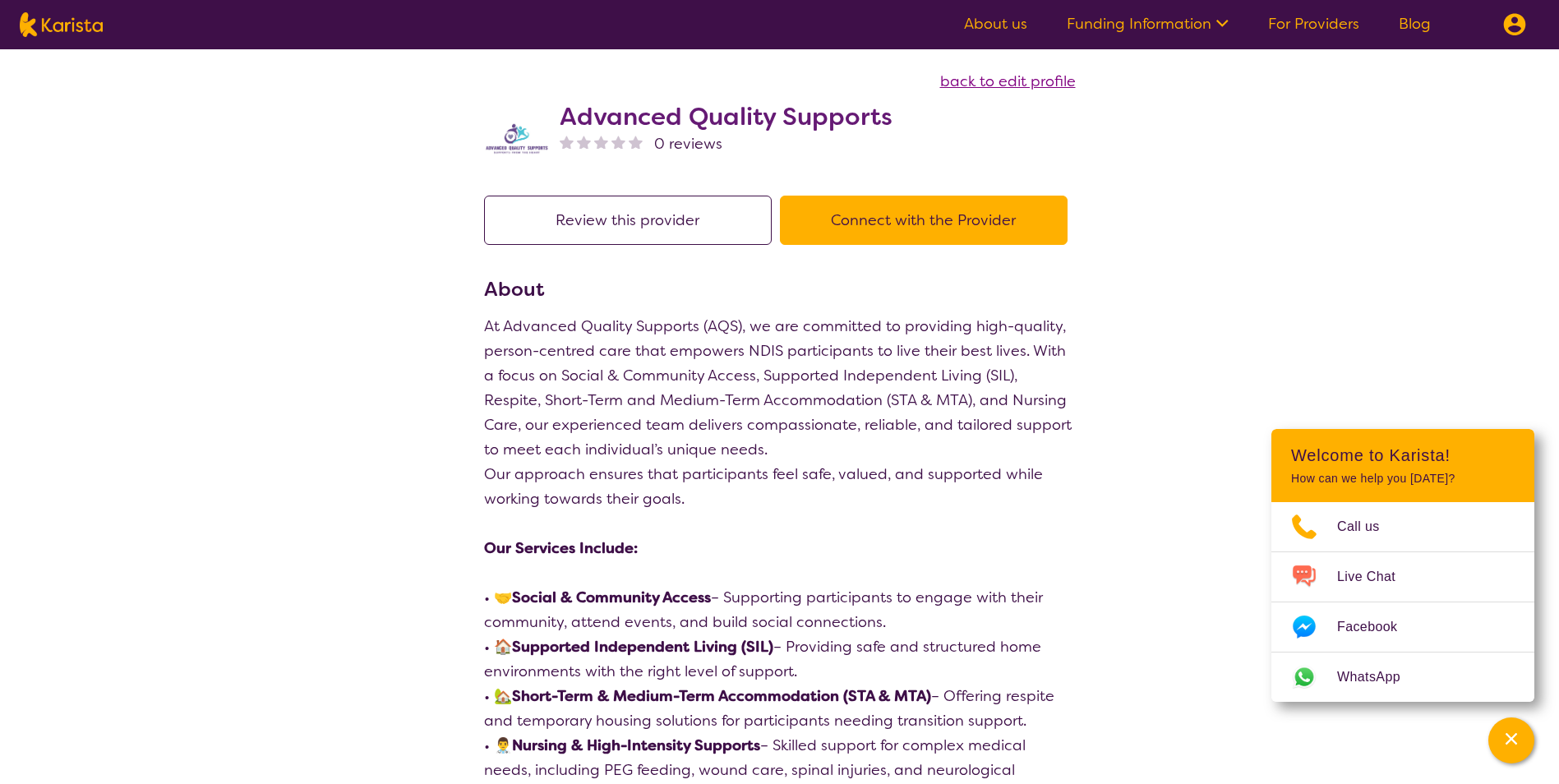
click at [1013, 87] on span "back to edit profile" at bounding box center [1007, 81] width 136 height 20
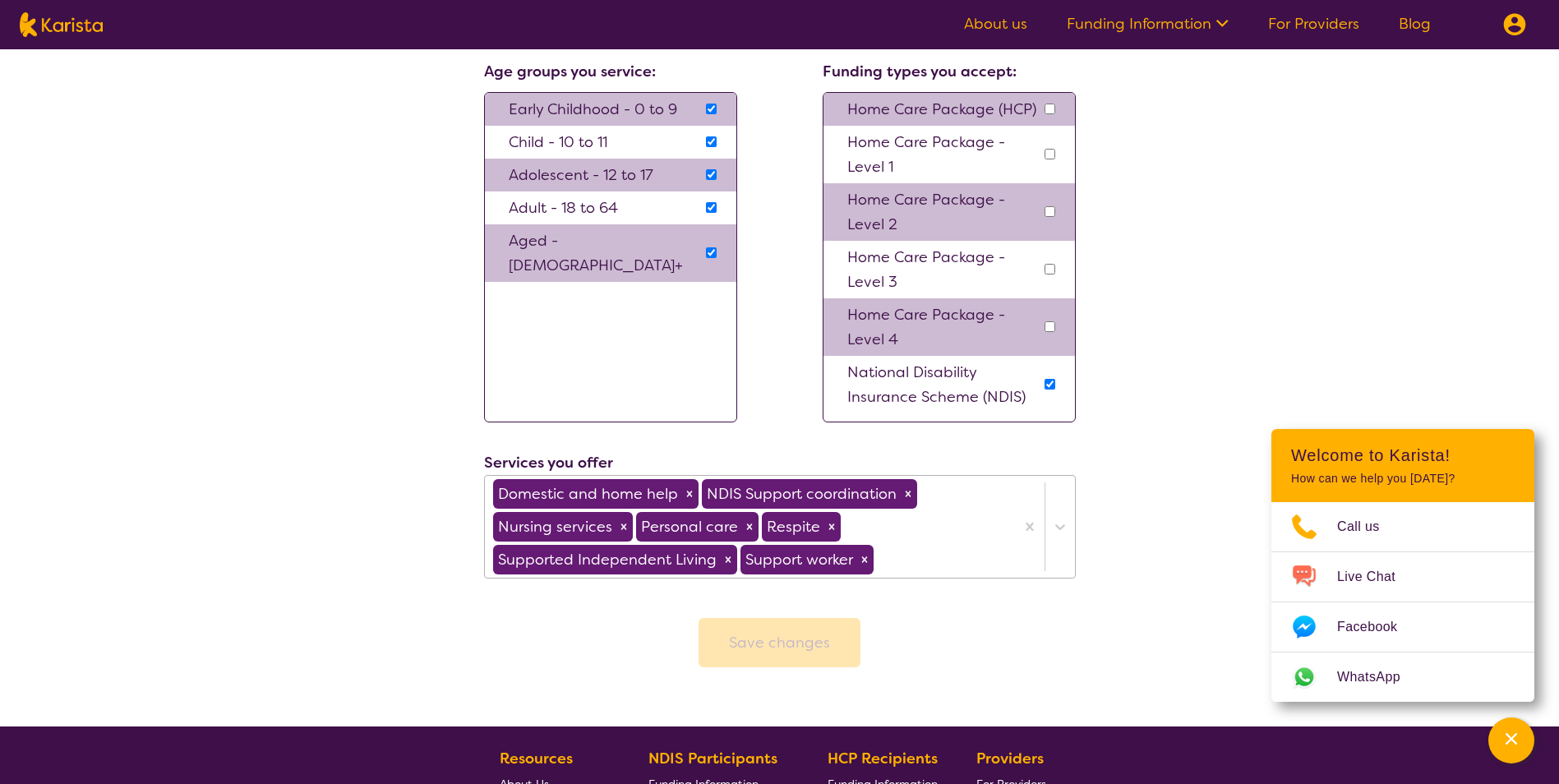
scroll to position [1468, 0]
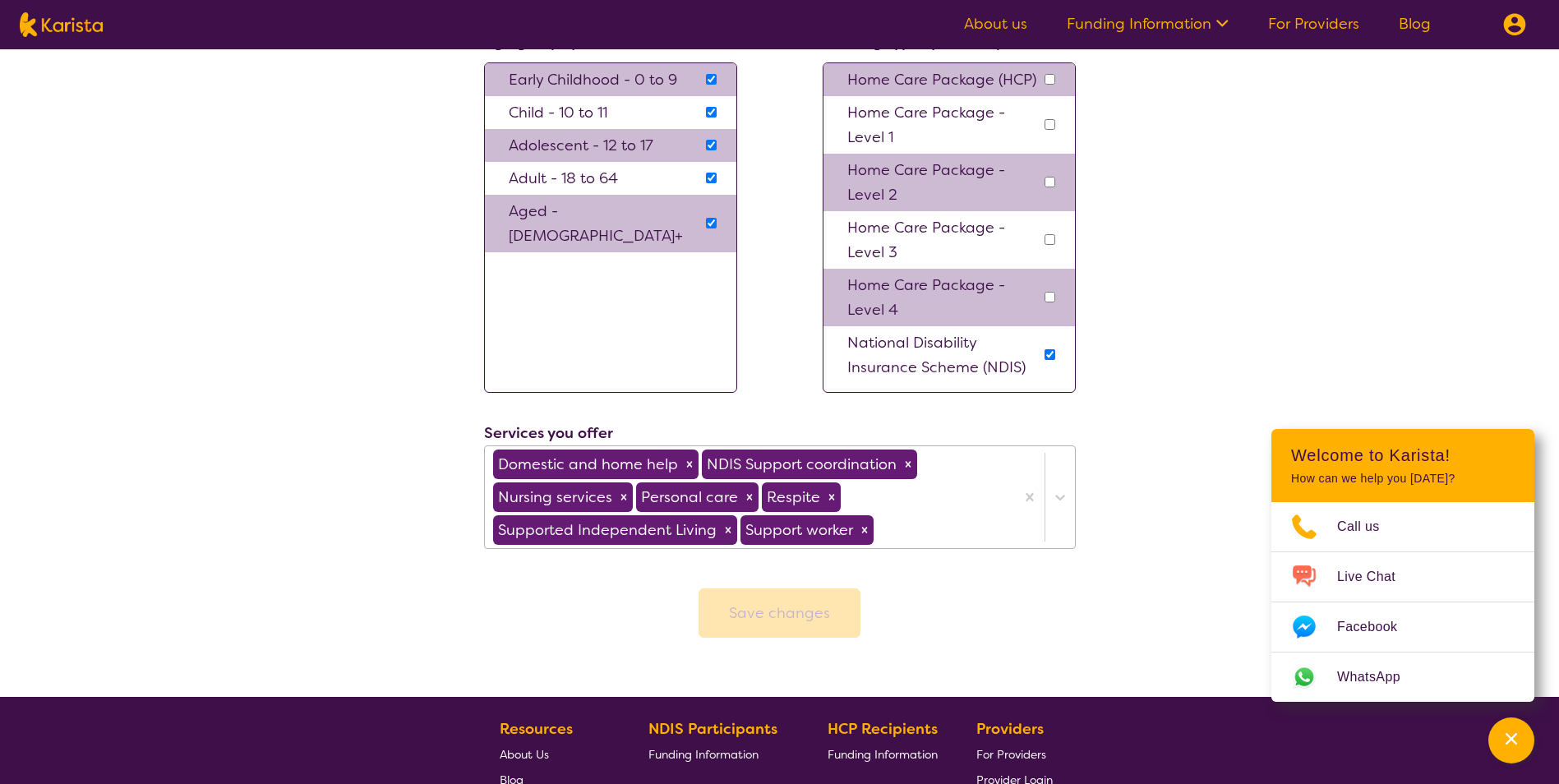
click at [903, 549] on div "Domestic and home help NDIS Support coordination Nursing services Personal care…" at bounding box center [779, 497] width 591 height 104
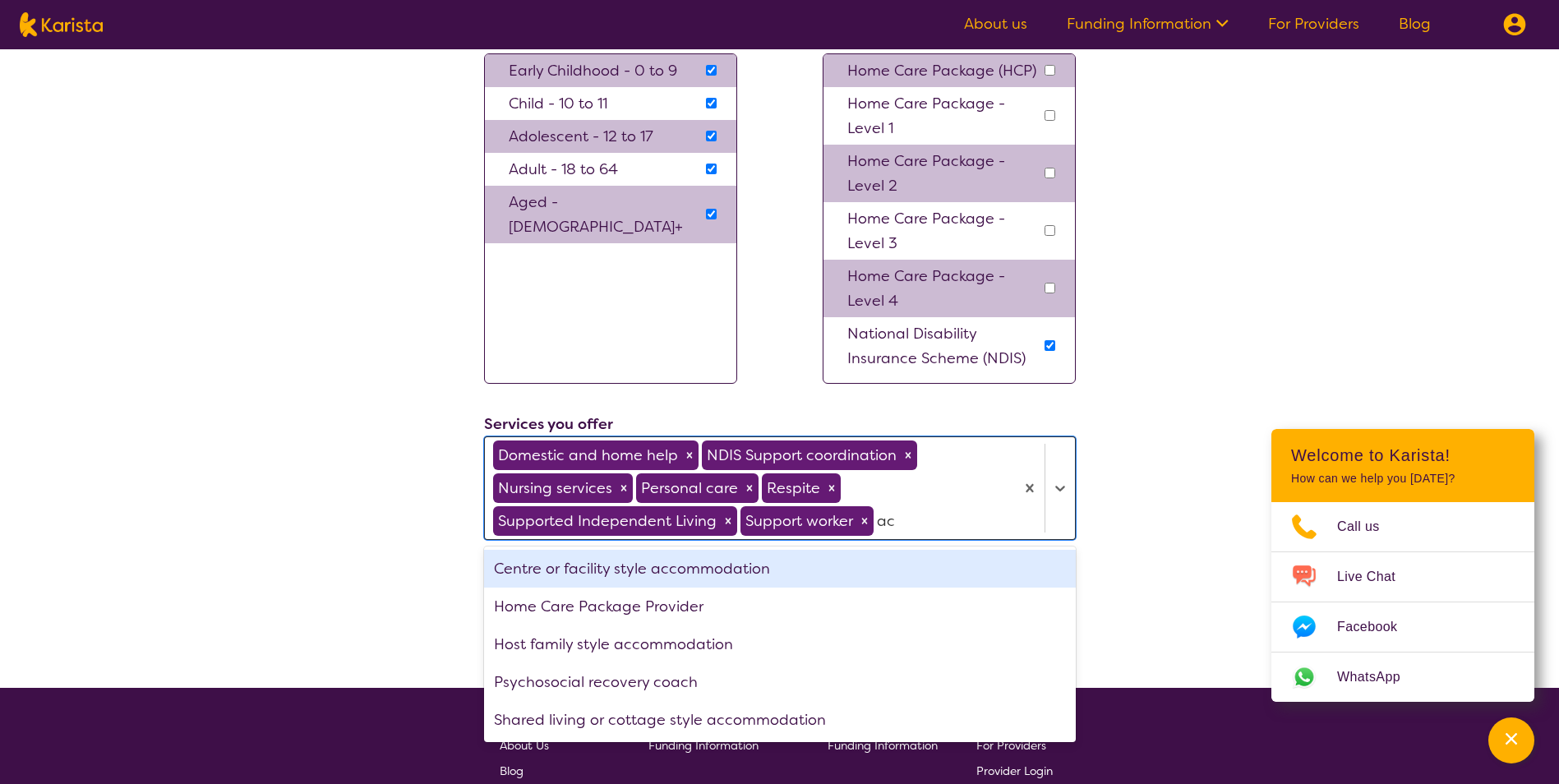
type input "a"
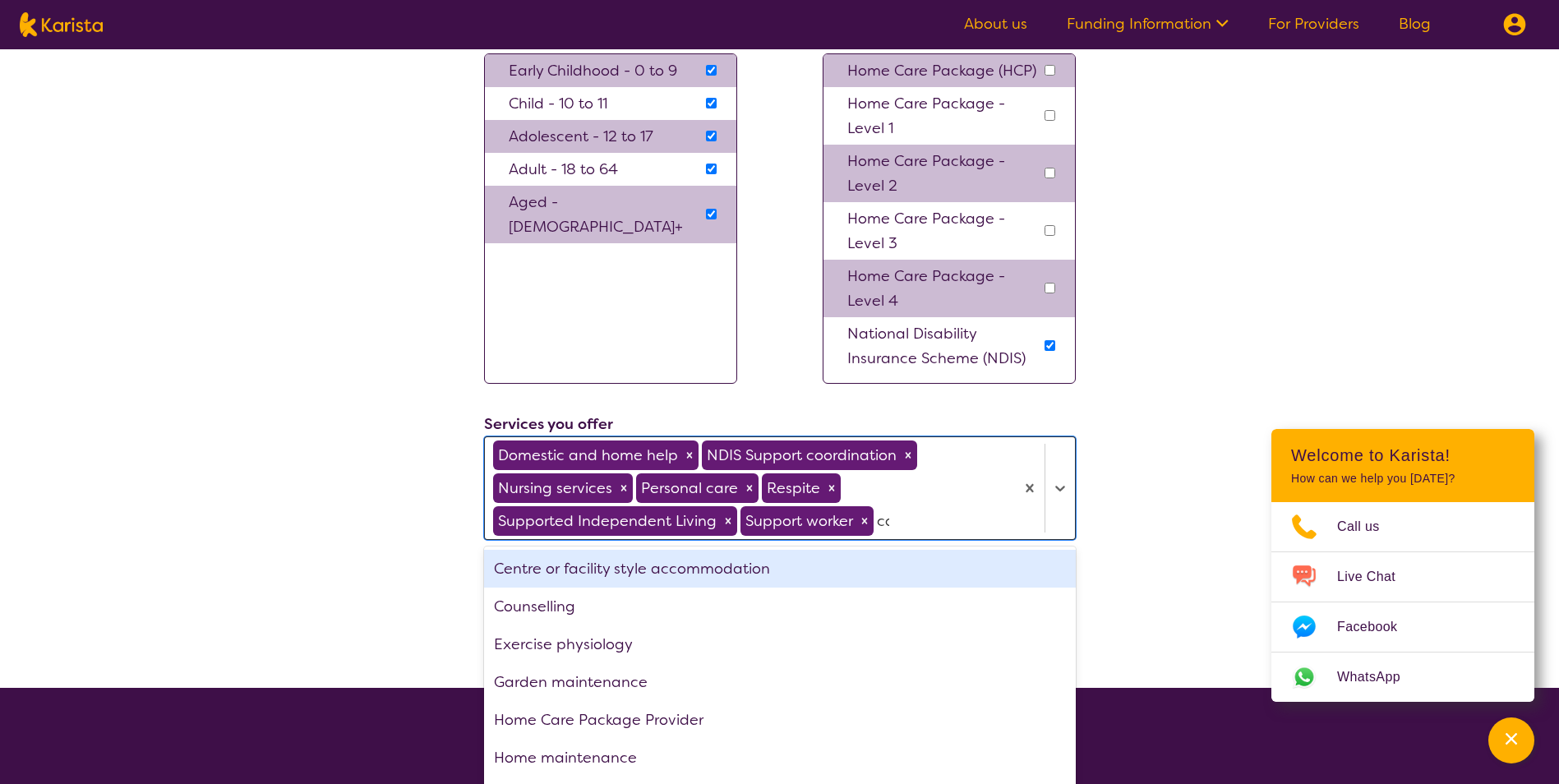
type input "c"
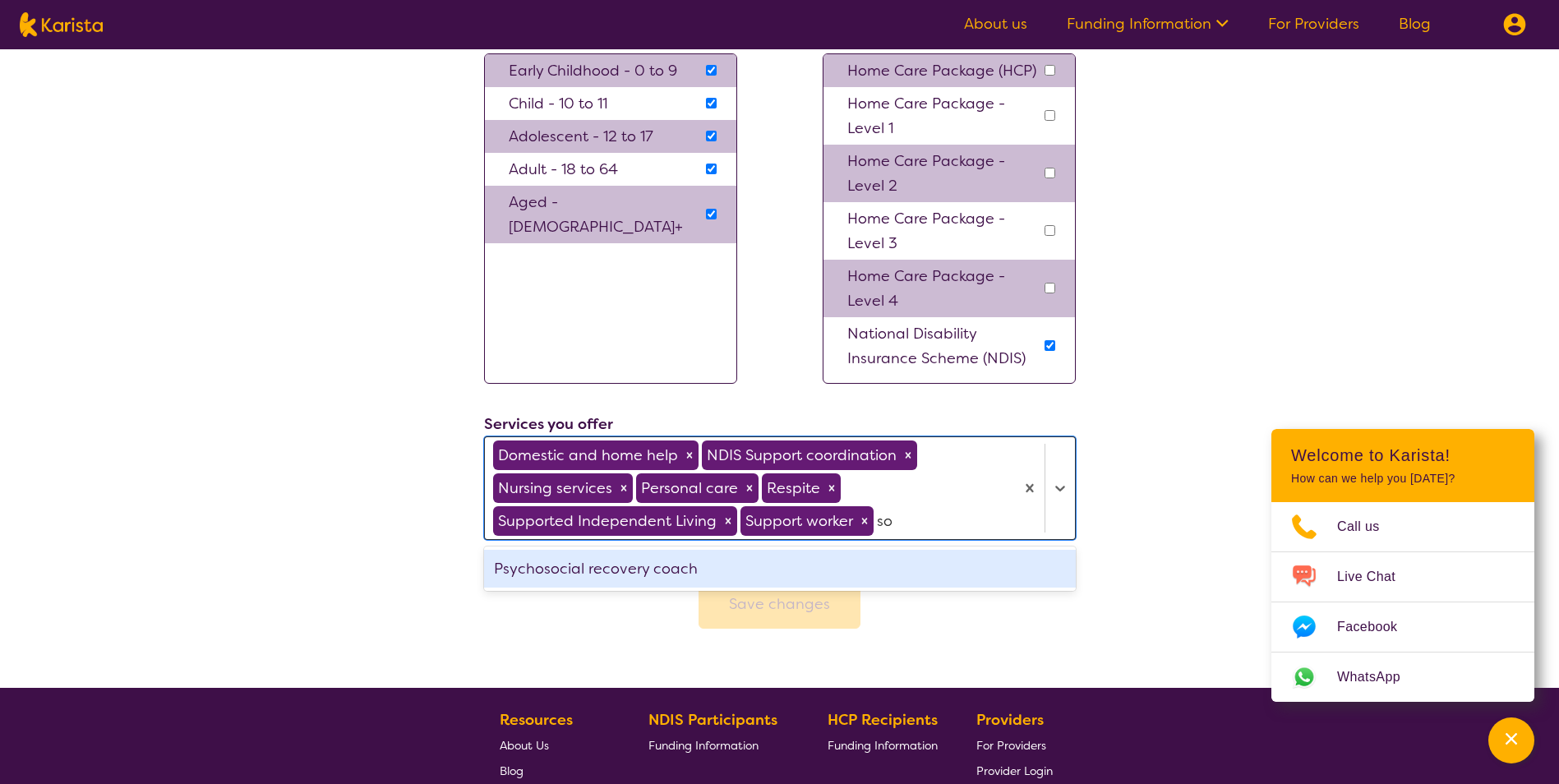
type input "s"
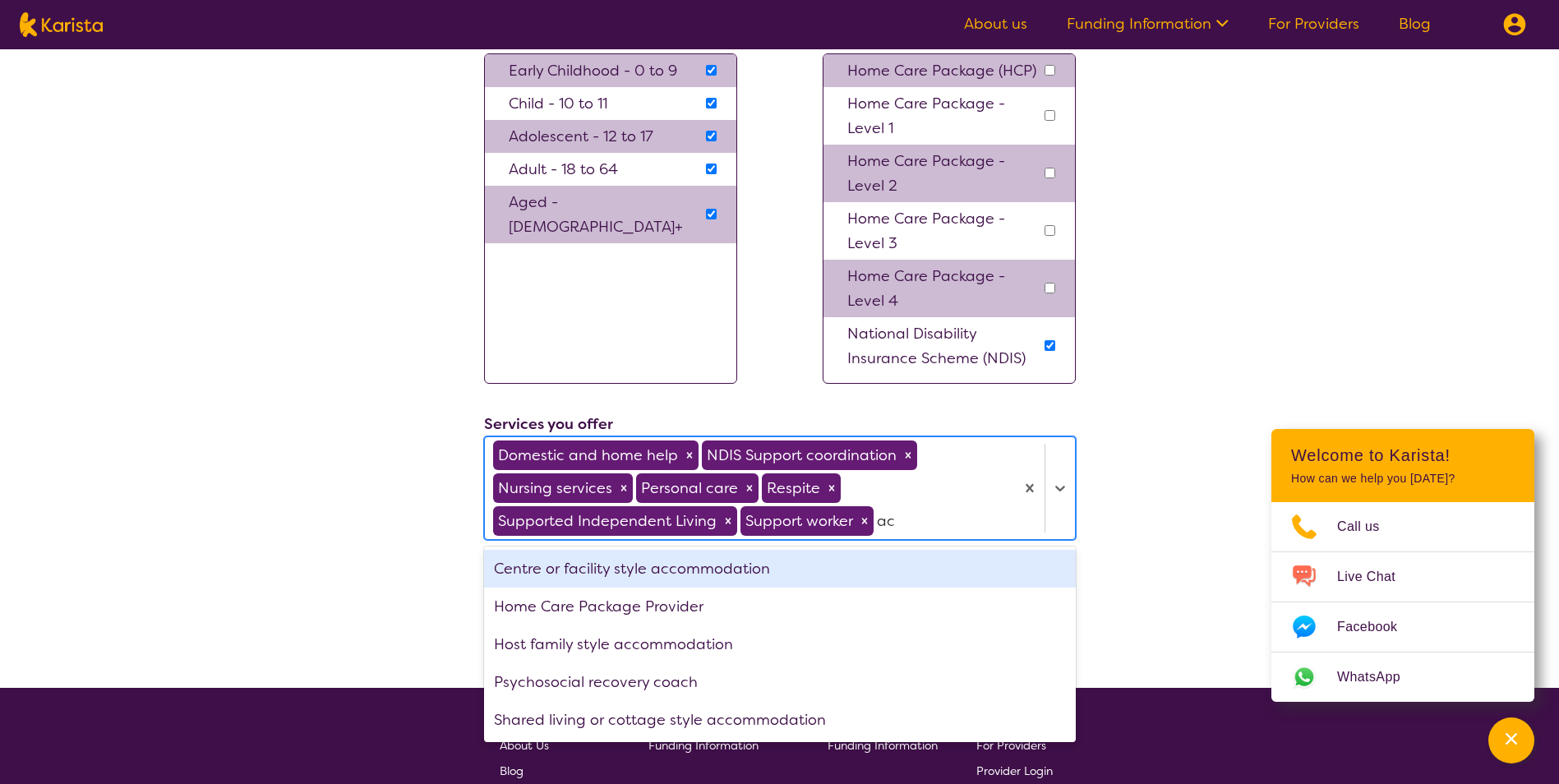
type input "a"
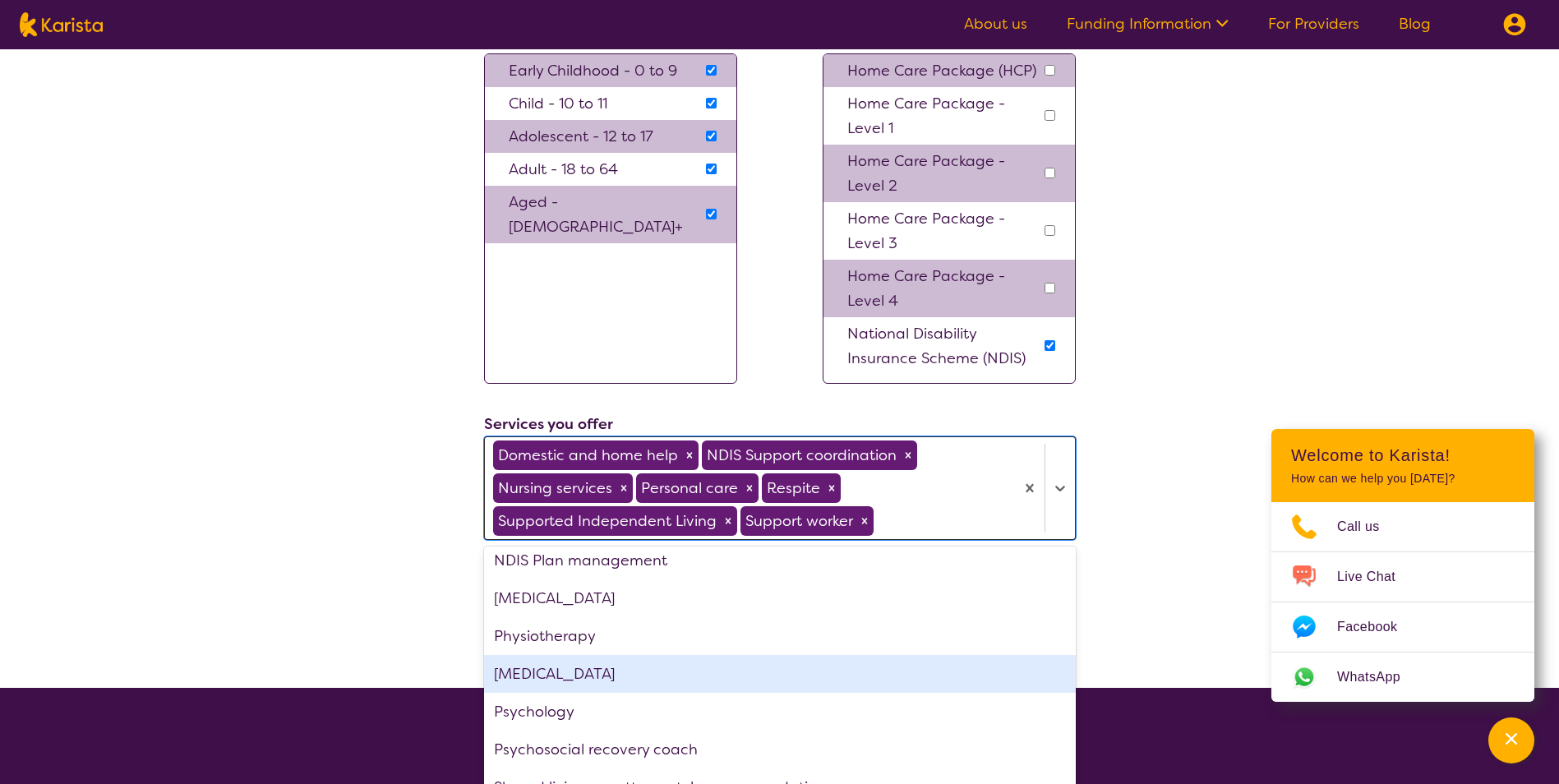
scroll to position [629, 0]
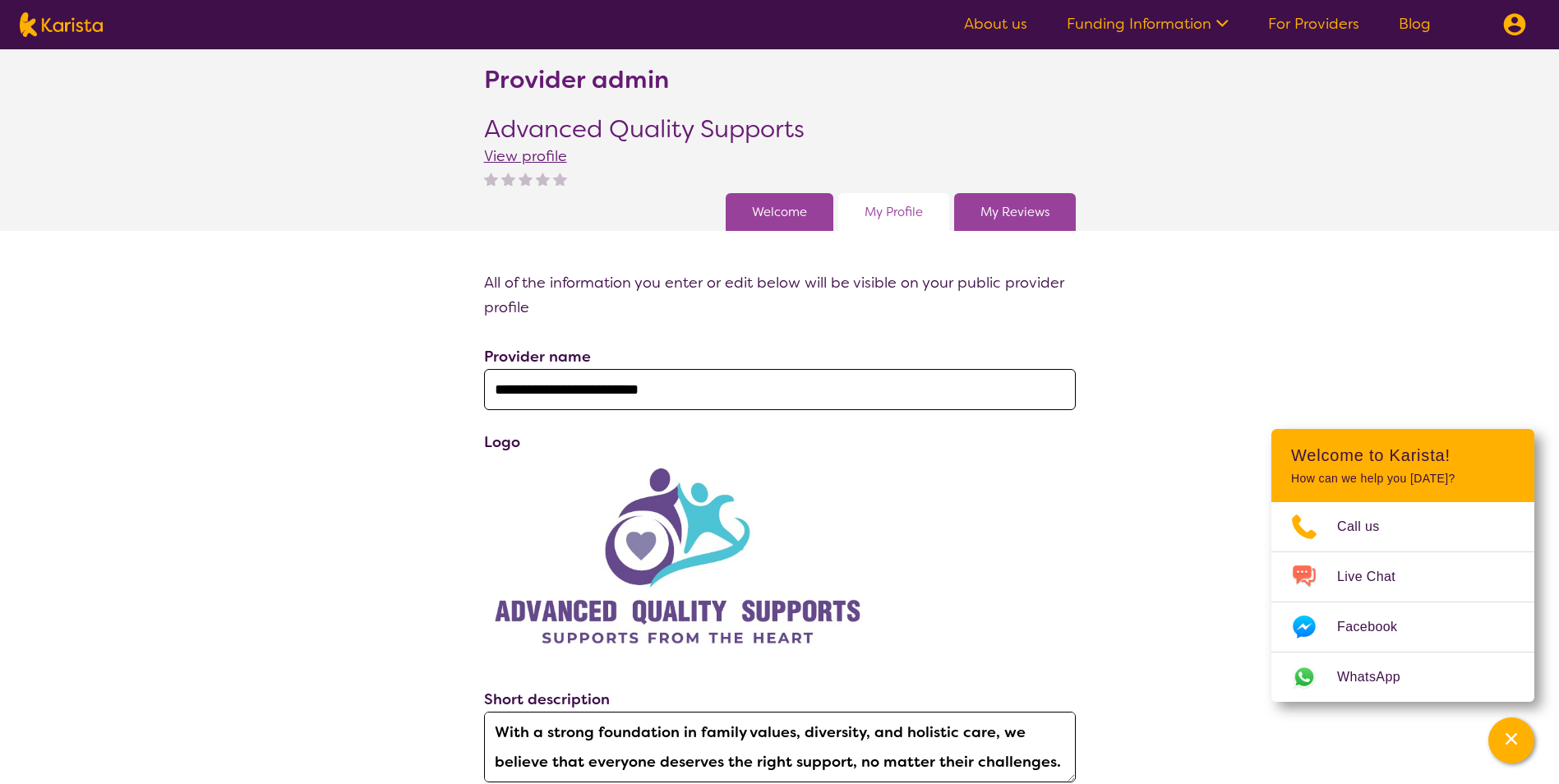
scroll to position [0, 0]
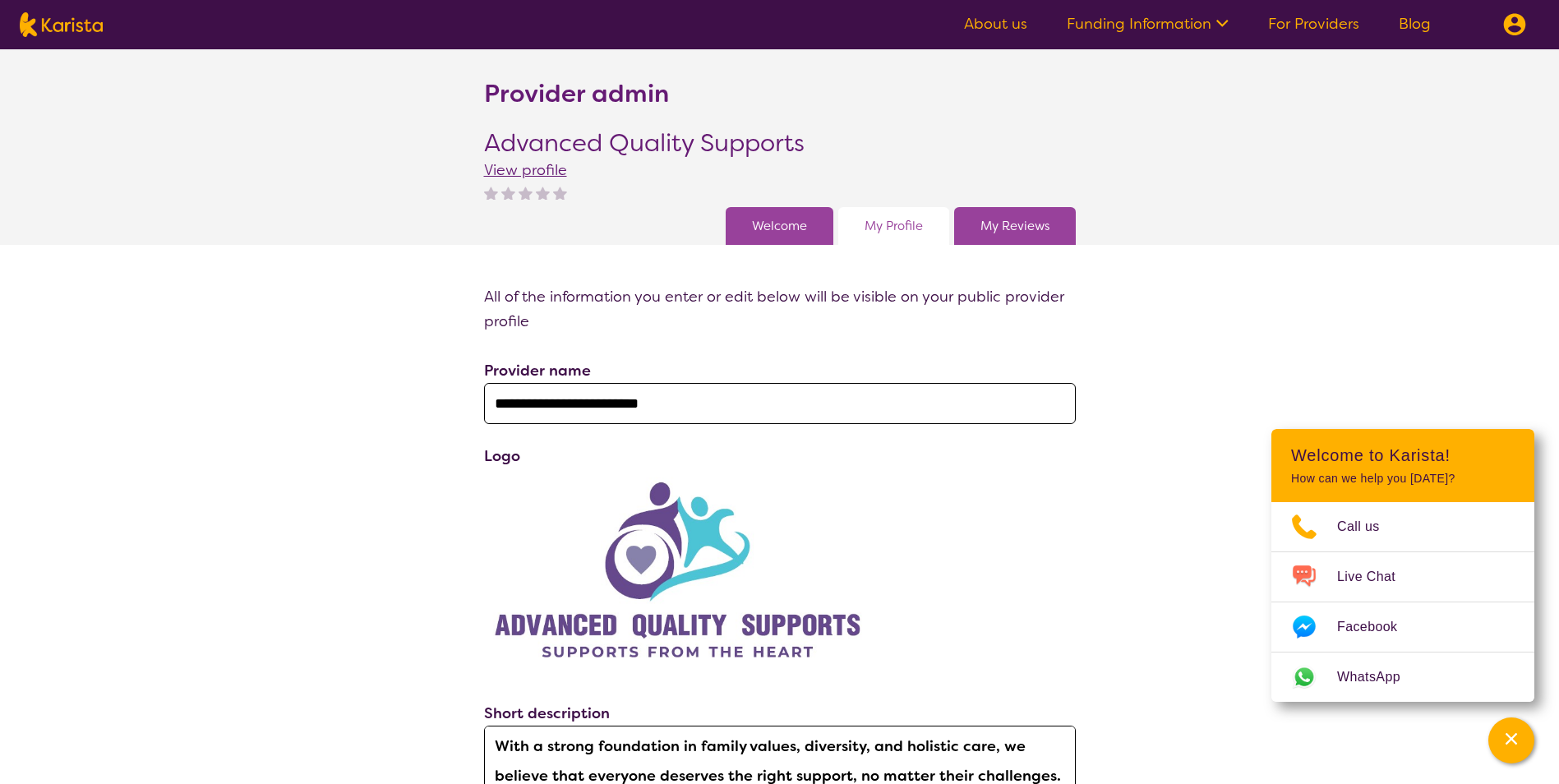
click at [1064, 229] on div "My Reviews" at bounding box center [1014, 225] width 121 height 37
click at [1045, 225] on link "My Reviews" at bounding box center [1014, 226] width 69 height 25
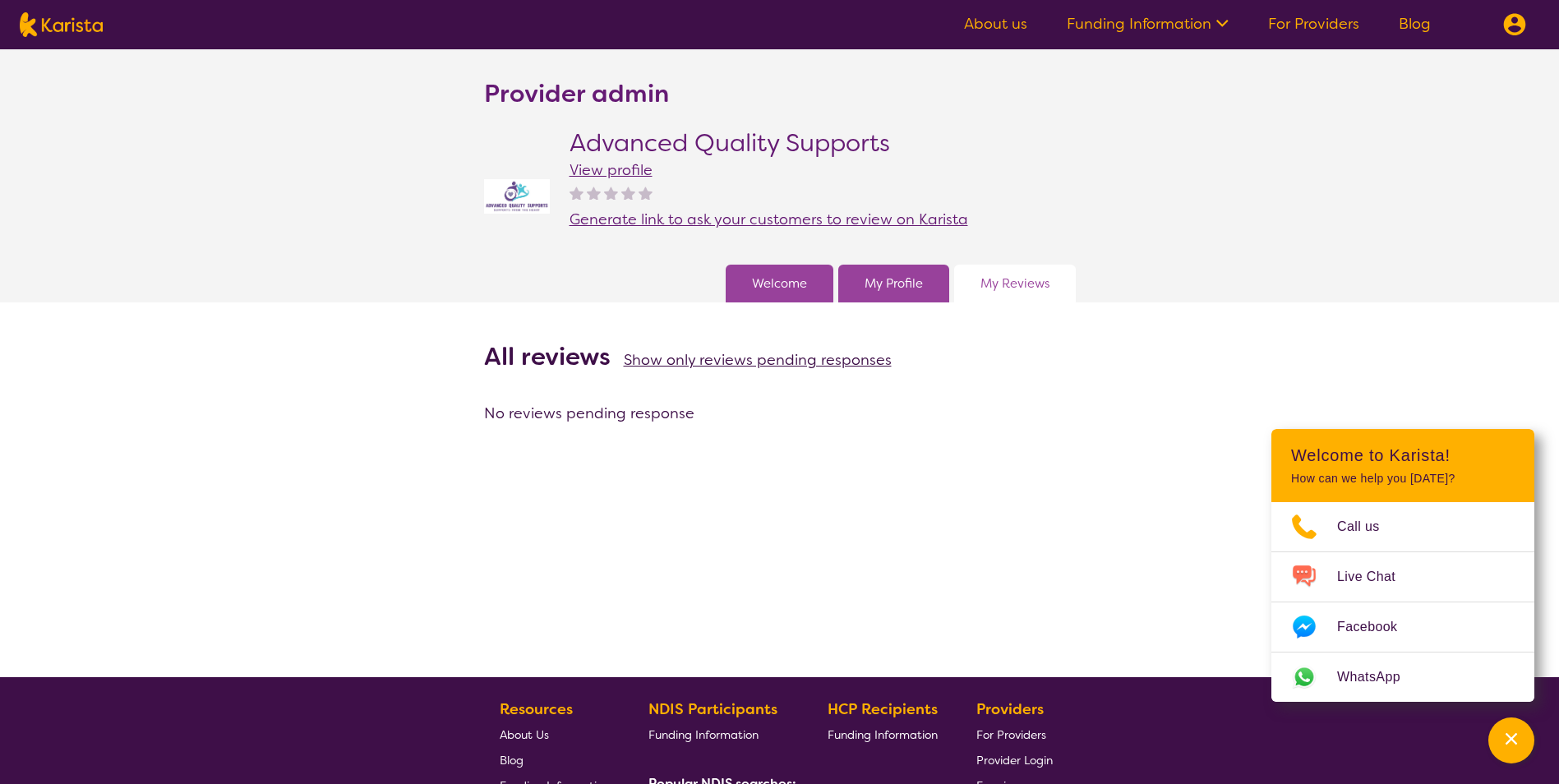
click at [787, 285] on link "Welcome" at bounding box center [779, 284] width 55 height 25
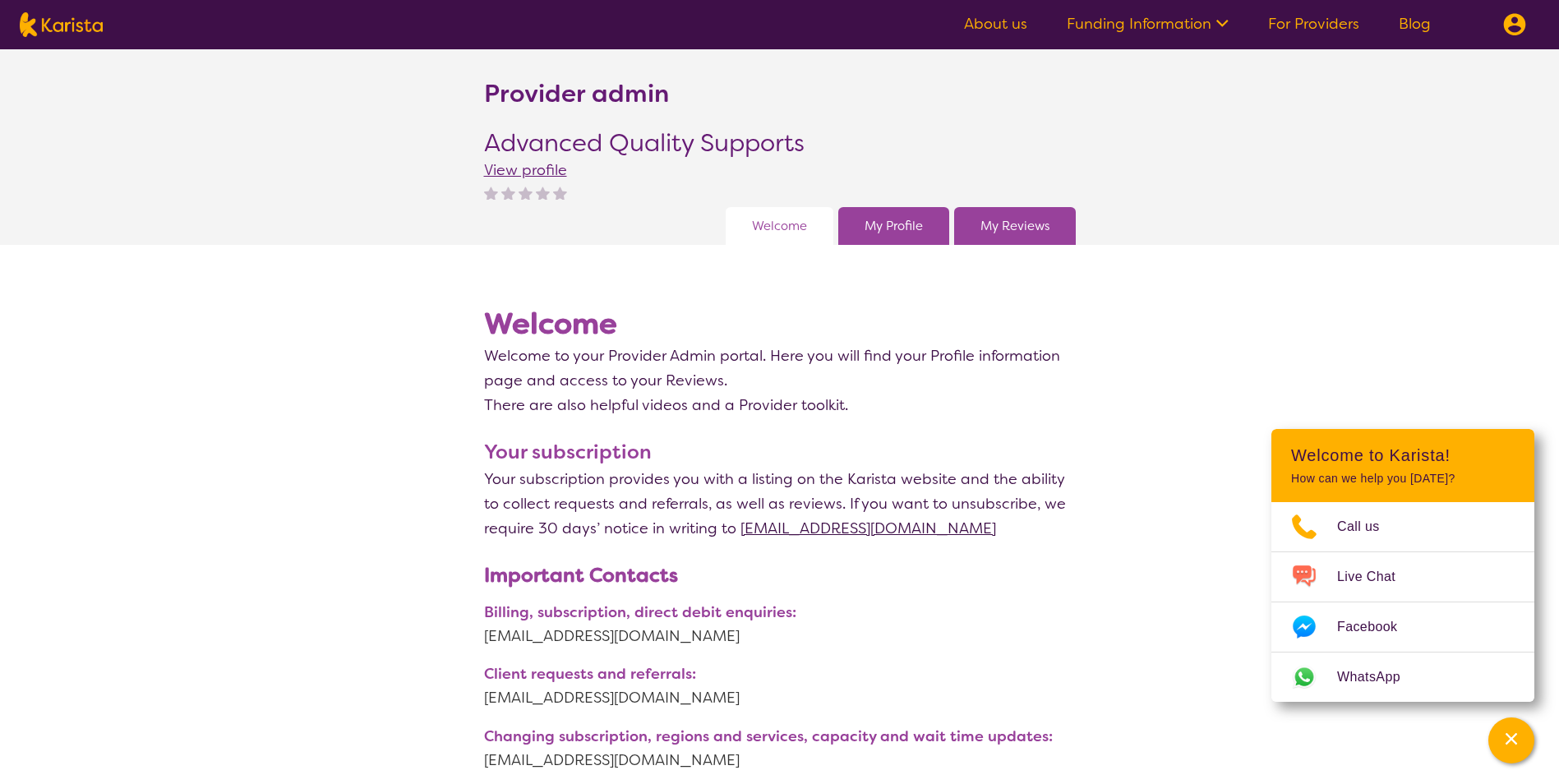
click at [1330, 22] on link "For Providers" at bounding box center [1314, 24] width 91 height 20
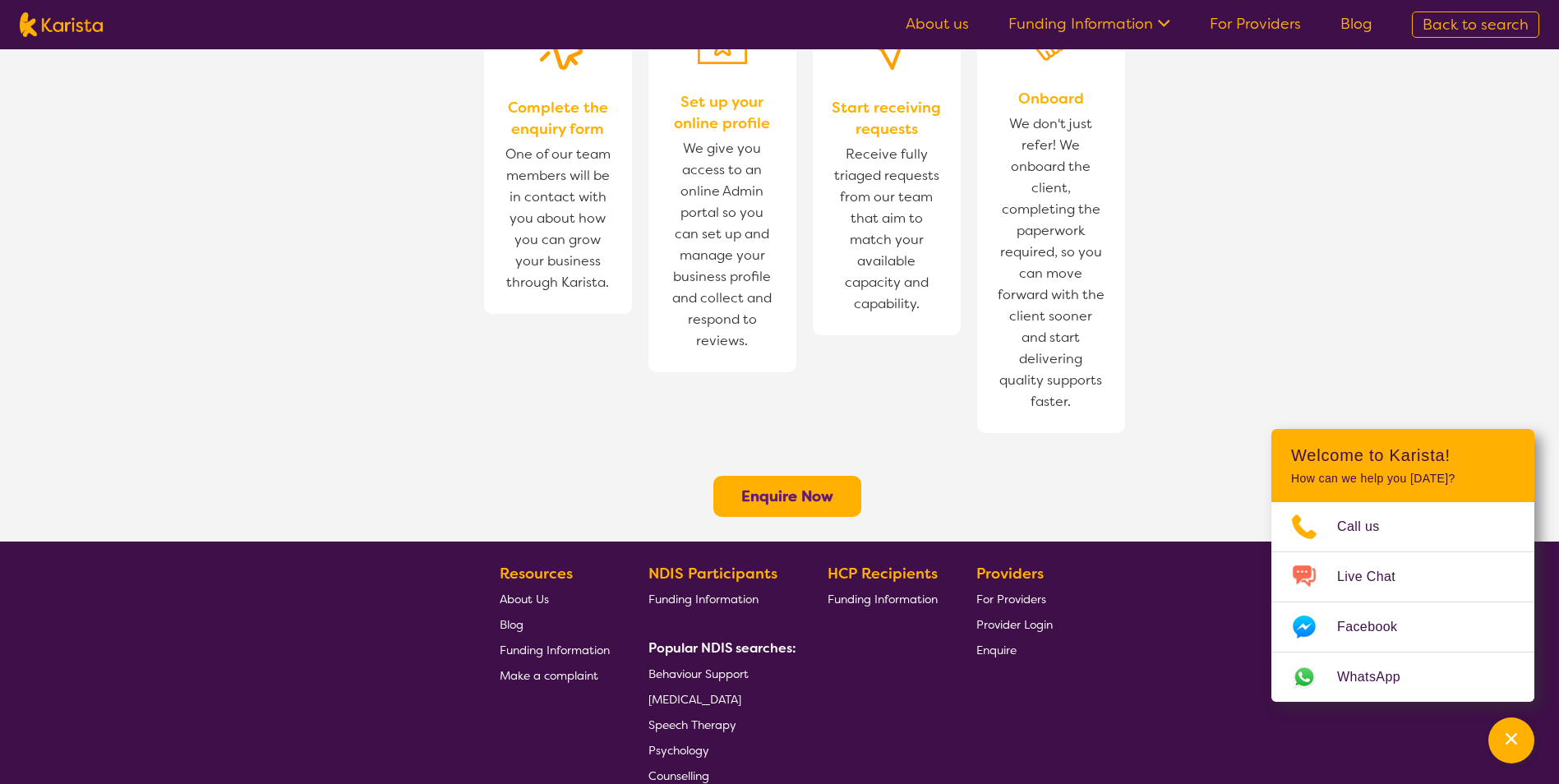
scroll to position [1198, 0]
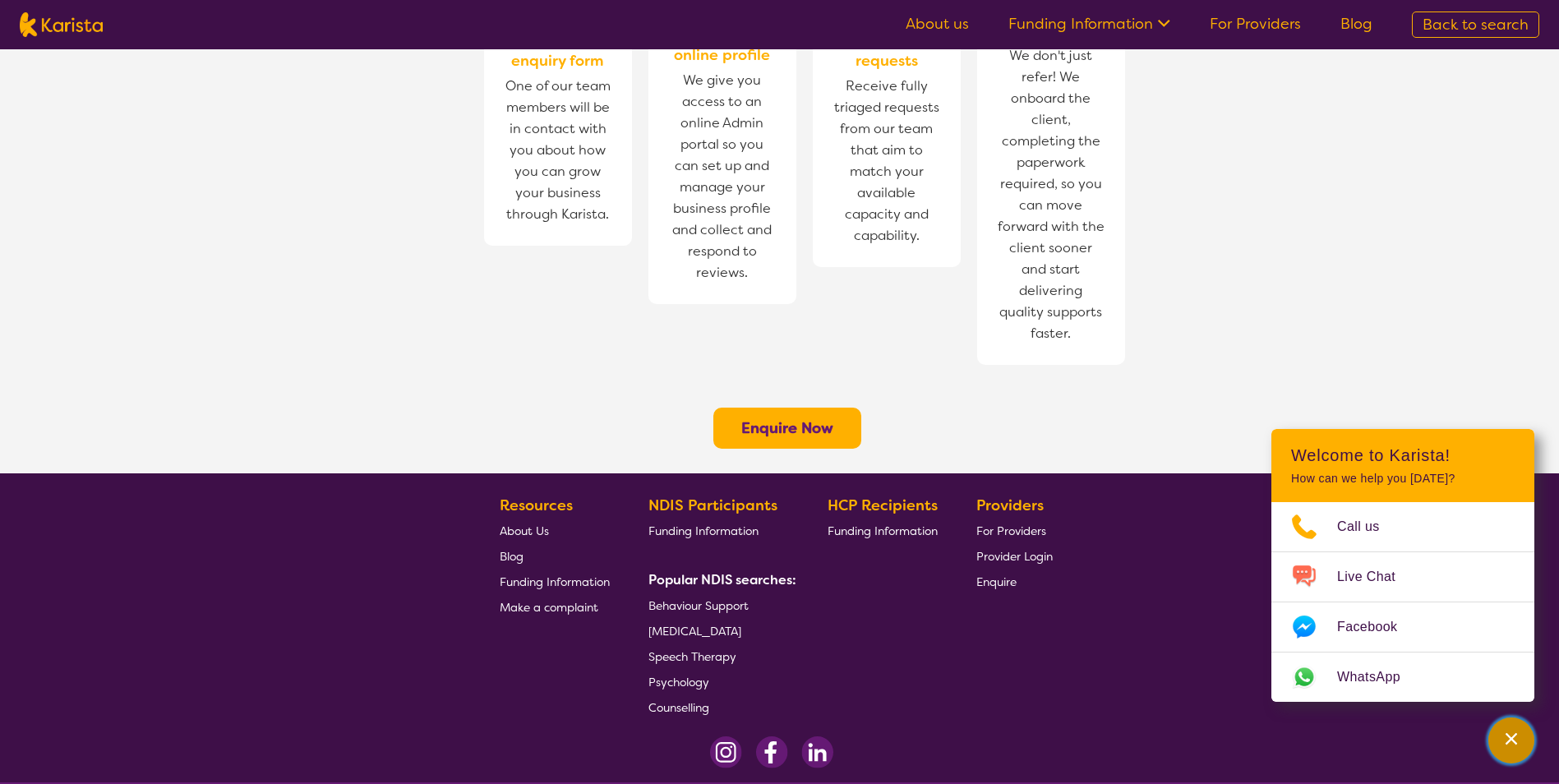
drag, startPoint x: 1517, startPoint y: 744, endPoint x: 1505, endPoint y: 718, distance: 28.6
click at [1514, 740] on icon "Channel Menu" at bounding box center [1511, 738] width 17 height 17
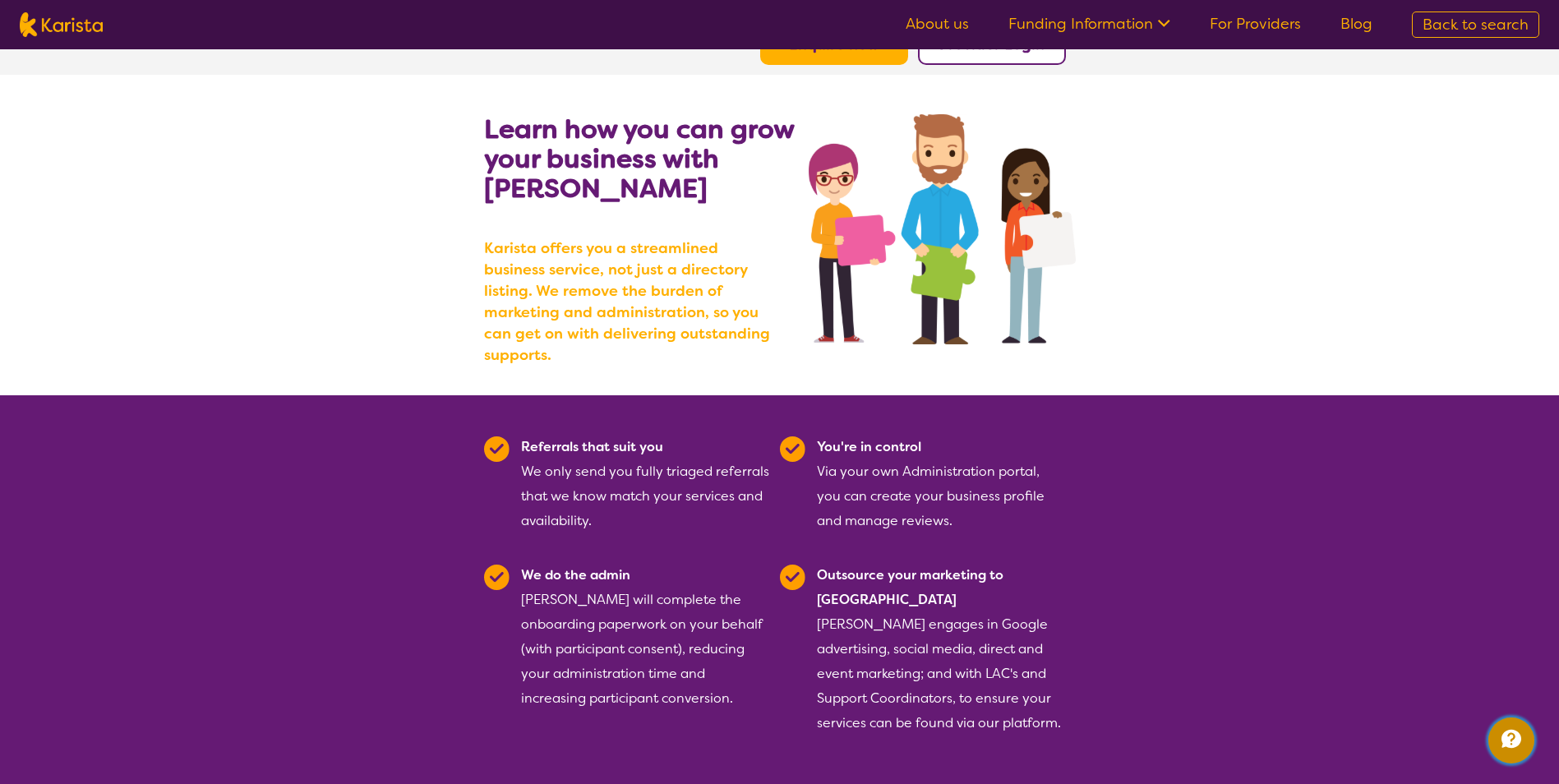
scroll to position [0, 0]
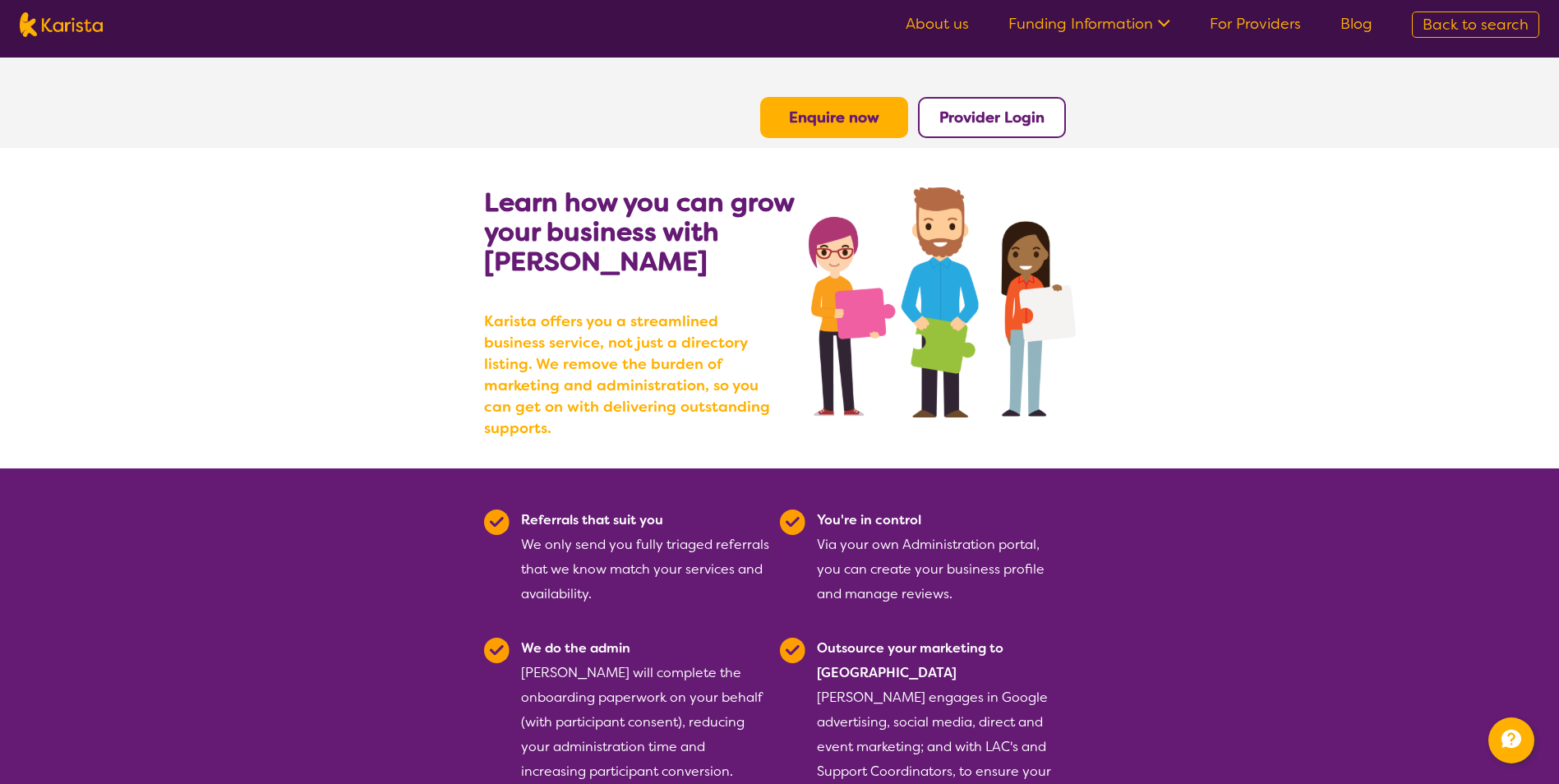
click at [1003, 104] on button "Provider Login" at bounding box center [992, 117] width 148 height 41
click at [1004, 120] on b "Provider Login" at bounding box center [991, 117] width 105 height 20
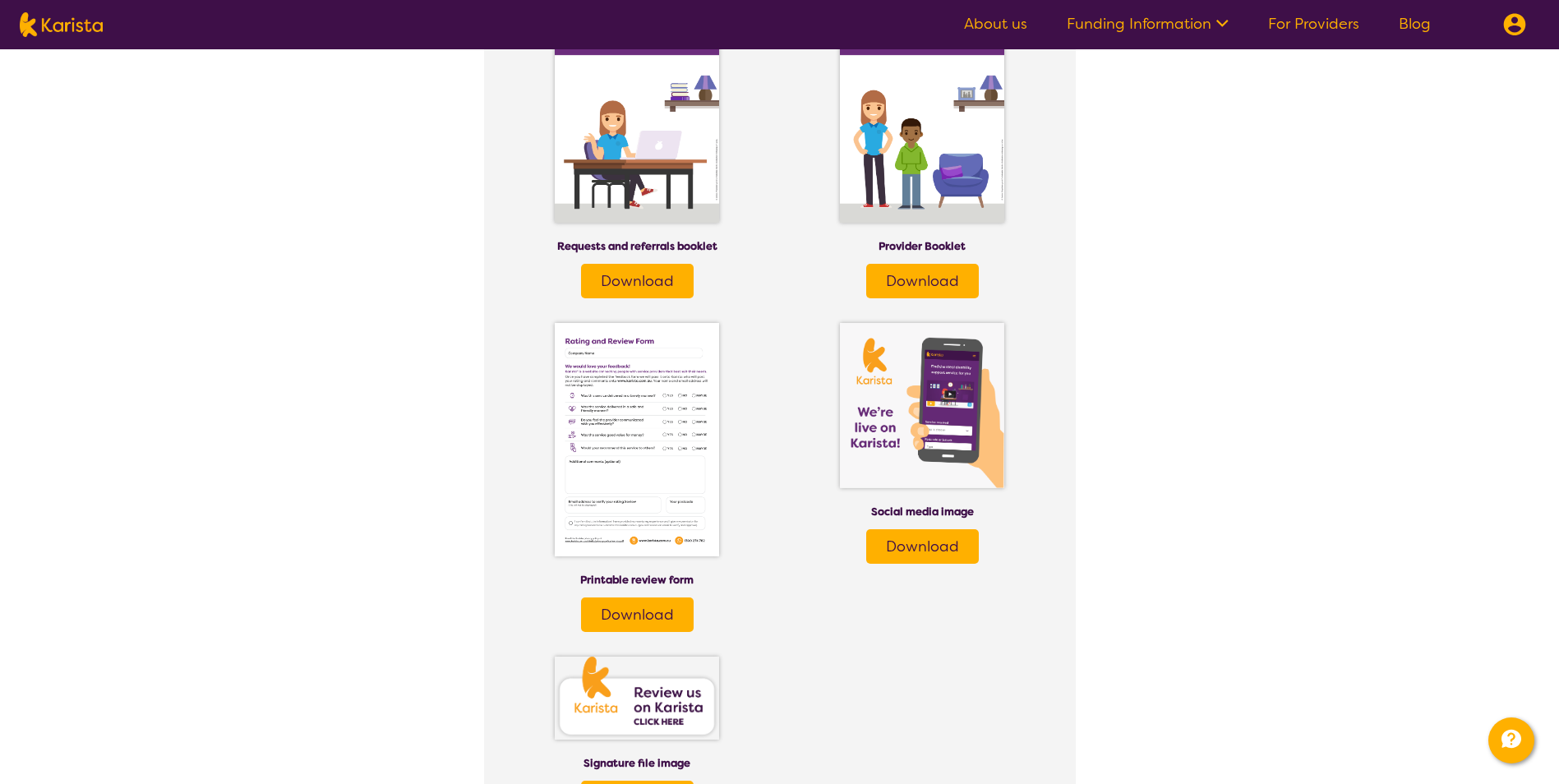
scroll to position [2088, 0]
